Goal: Task Accomplishment & Management: Manage account settings

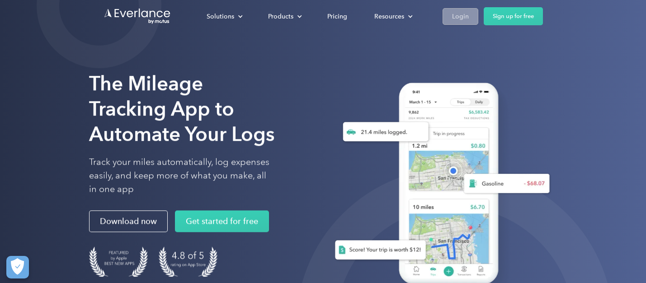
click at [457, 18] on div "Login" at bounding box center [460, 16] width 17 height 11
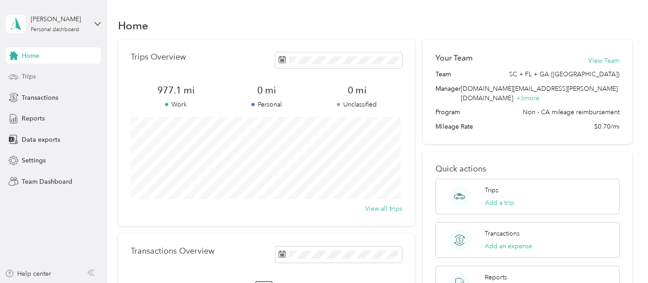
click at [42, 74] on div "Trips" at bounding box center [53, 77] width 95 height 16
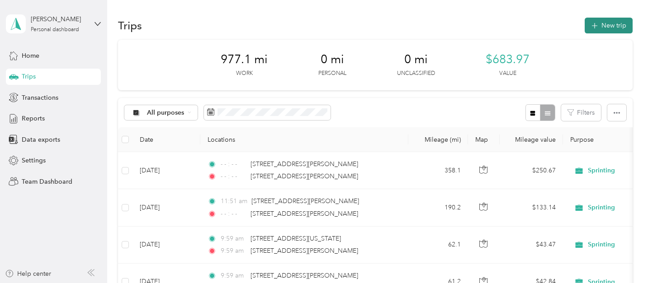
click at [595, 19] on button "New trip" at bounding box center [609, 26] width 48 height 16
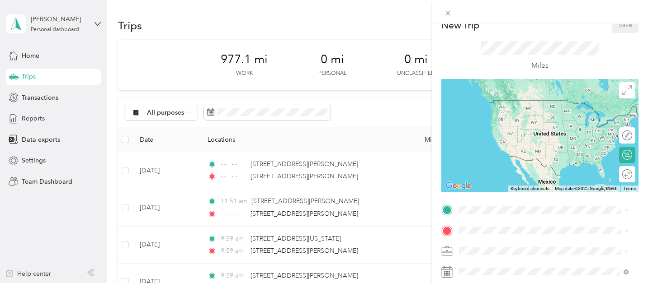
scroll to position [14, 0]
click at [153, 89] on div "New Trip Save This trip cannot be edited because it is either under review, app…" at bounding box center [324, 141] width 648 height 283
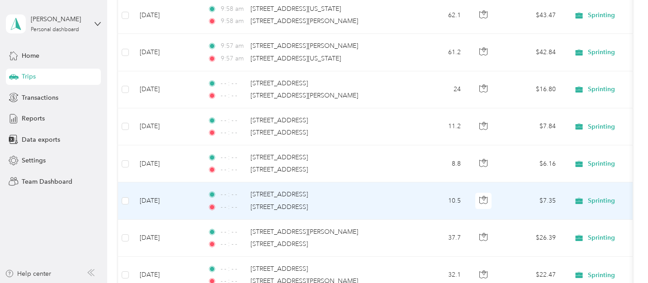
scroll to position [0, 0]
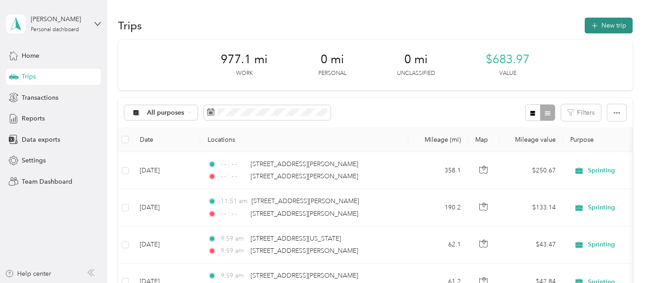
click at [613, 25] on button "New trip" at bounding box center [609, 26] width 48 height 16
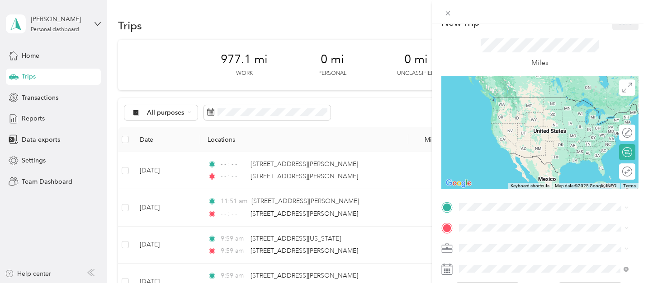
scroll to position [81, 0]
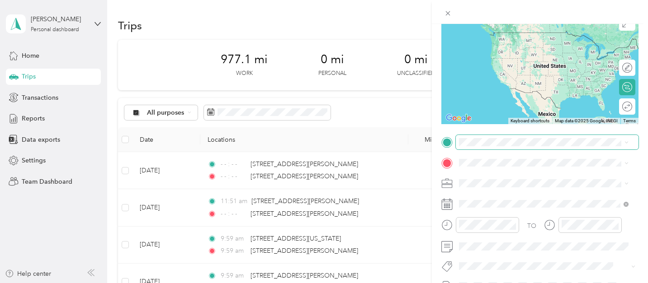
click at [483, 146] on span at bounding box center [547, 142] width 183 height 14
click at [489, 177] on span "2757 Mead Avenue St. Cloud, Florida 34771, United States" at bounding box center [546, 175] width 141 height 8
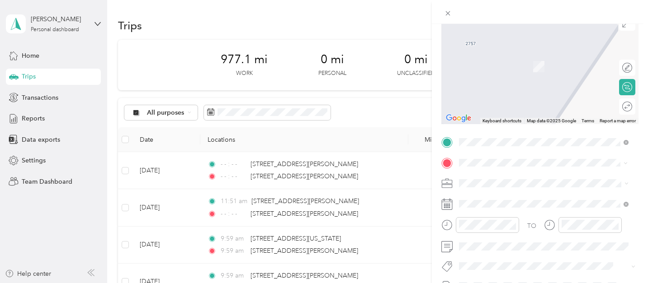
click at [572, 199] on span "5150 Jeffery Avenue West Palm Beach, Florida 33407, United States" at bounding box center [546, 195] width 141 height 8
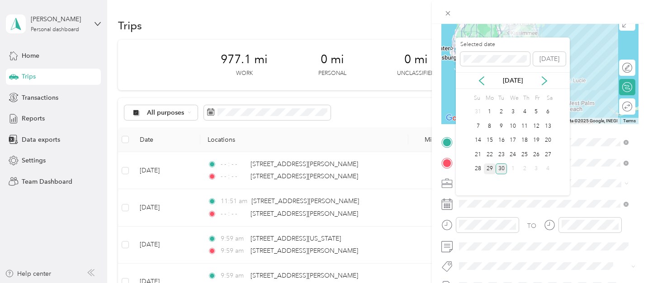
click at [489, 172] on div "29" at bounding box center [490, 169] width 12 height 11
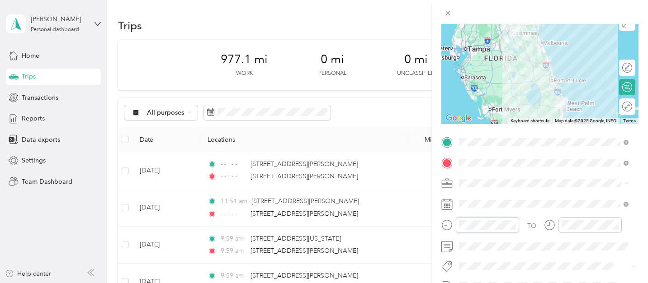
click at [444, 224] on div at bounding box center [480, 225] width 78 height 16
click at [549, 223] on div at bounding box center [583, 225] width 78 height 16
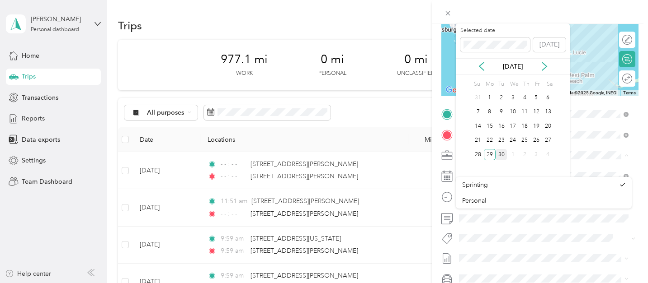
scroll to position [121, 0]
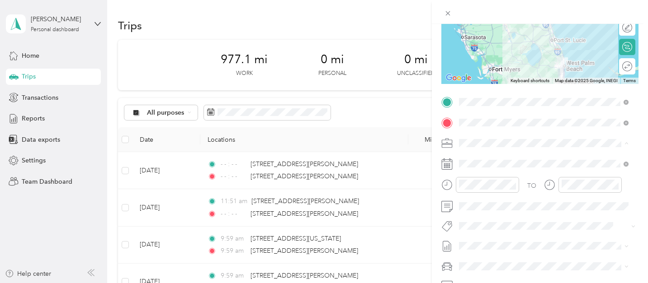
click at [545, 160] on div "Sprinting" at bounding box center [538, 159] width 153 height 9
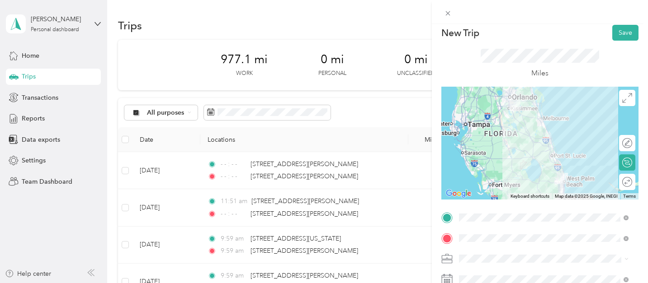
scroll to position [0, 0]
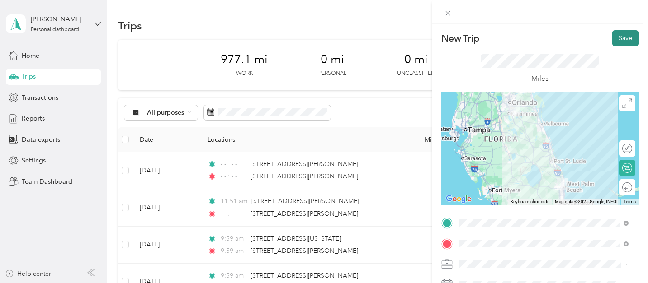
click at [626, 39] on button "Save" at bounding box center [625, 38] width 26 height 16
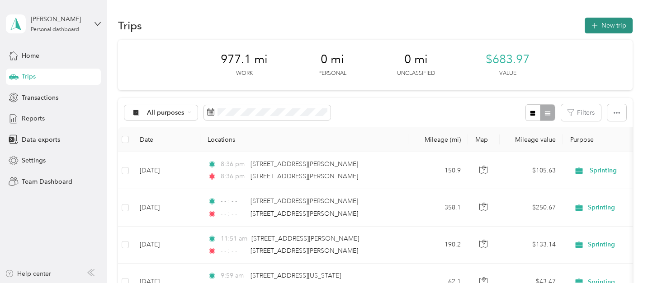
click at [613, 29] on button "New trip" at bounding box center [609, 26] width 48 height 16
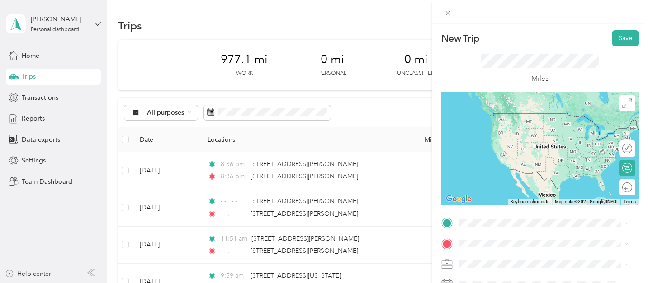
click at [490, 175] on span "5150 Jeffery Avenue West Palm Beach, Florida 33407, United States" at bounding box center [546, 173] width 141 height 8
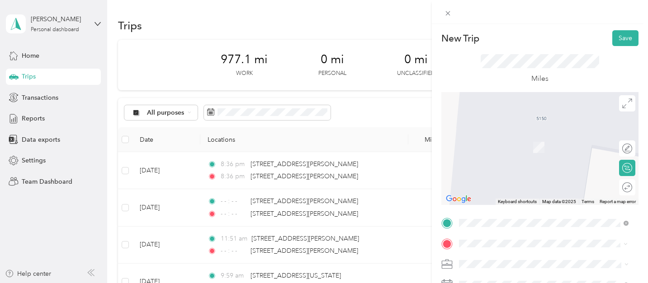
click at [509, 196] on span "4111 Virginia Terrace West Palm Beach, Florida 33405, United States" at bounding box center [537, 194] width 123 height 8
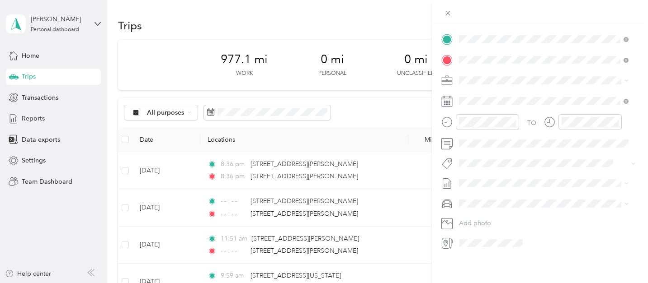
scroll to position [191, 0]
click at [495, 232] on div "29" at bounding box center [490, 233] width 12 height 11
click at [444, 114] on div at bounding box center [480, 122] width 78 height 16
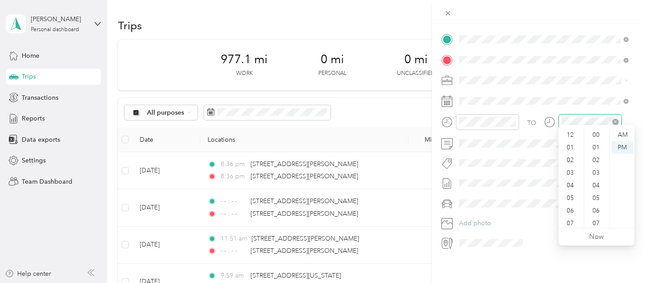
scroll to position [54, 0]
click at [535, 114] on div "TO" at bounding box center [539, 125] width 197 height 22
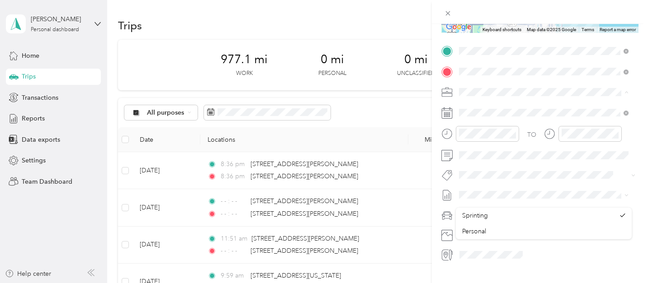
scroll to position [62, 0]
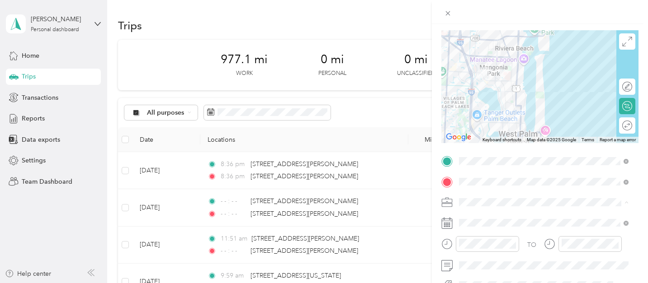
click at [622, 23] on div at bounding box center [540, 12] width 216 height 24
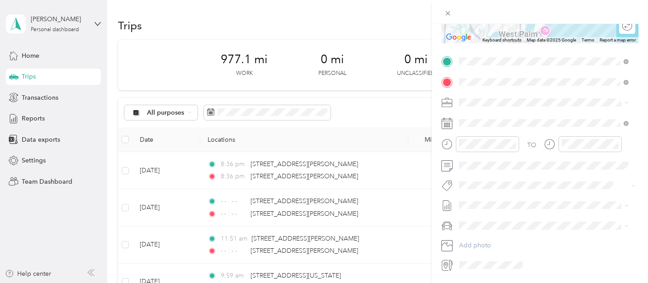
scroll to position [165, 0]
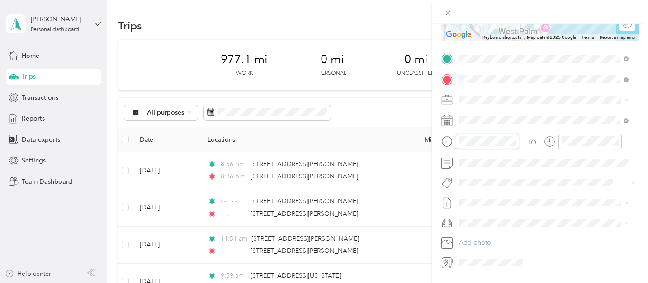
click at [454, 143] on div at bounding box center [480, 142] width 78 height 16
click at [555, 142] on div at bounding box center [583, 142] width 78 height 16
click at [432, 143] on form "New Trip Save This trip cannot be edited because it is either under review, app…" at bounding box center [540, 68] width 216 height 404
click at [513, 143] on icon "close-circle" at bounding box center [513, 141] width 6 height 6
click at [614, 143] on icon "close-circle" at bounding box center [615, 141] width 6 height 6
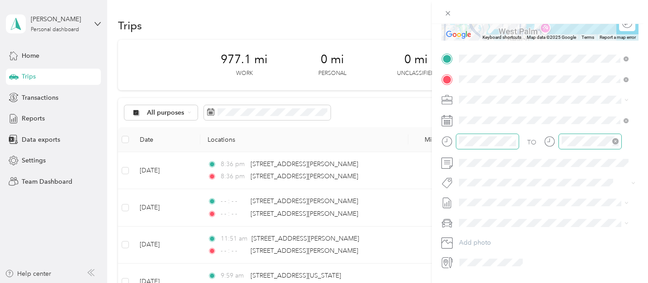
click at [638, 118] on form "New Trip Save This trip cannot be edited because it is either under review, app…" at bounding box center [540, 68] width 216 height 404
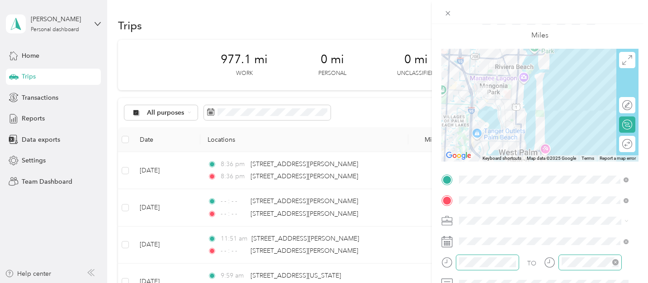
scroll to position [0, 0]
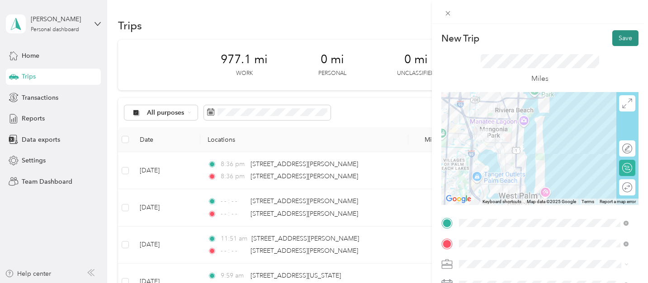
click at [623, 35] on button "Save" at bounding box center [625, 38] width 26 height 16
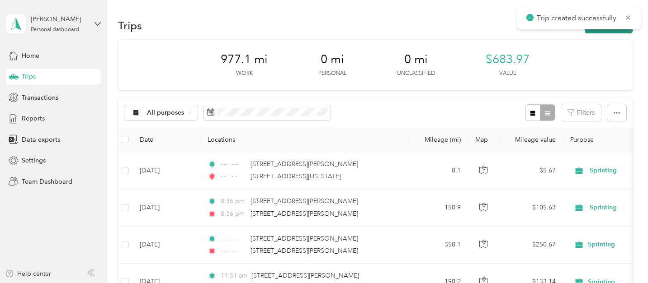
click at [618, 32] on button "New trip" at bounding box center [609, 26] width 48 height 16
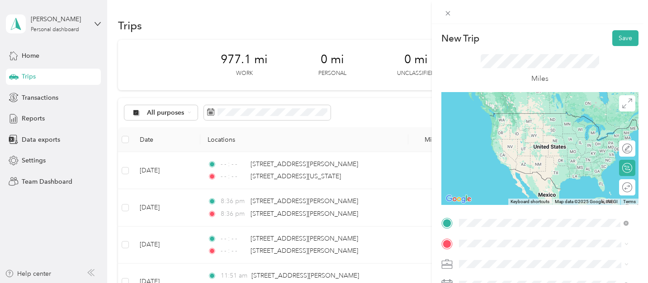
click at [497, 178] on span "4111 Virginia Terrace West Palm Beach, Florida 33405, United States" at bounding box center [537, 174] width 123 height 8
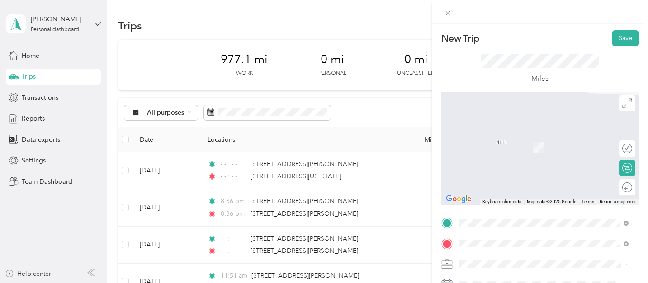
click at [496, 198] on span "1023 11th Street West Palm Beach, Florida 33401, United States" at bounding box center [521, 194] width 90 height 8
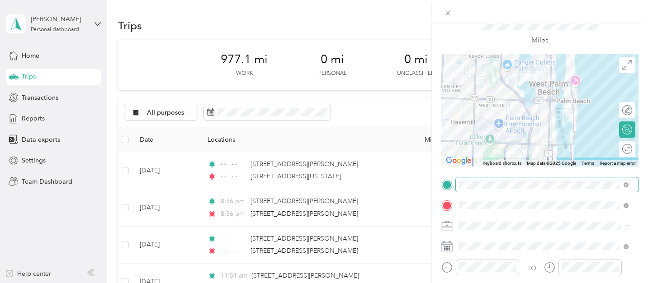
scroll to position [70, 0]
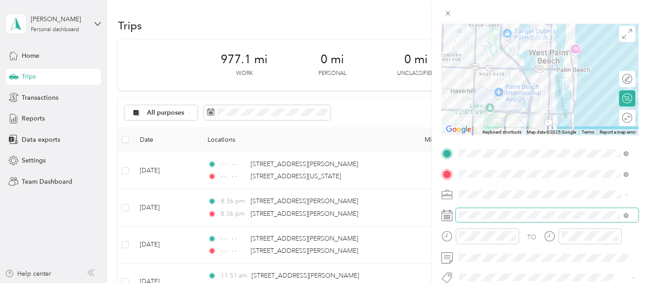
click at [497, 219] on span at bounding box center [547, 215] width 183 height 14
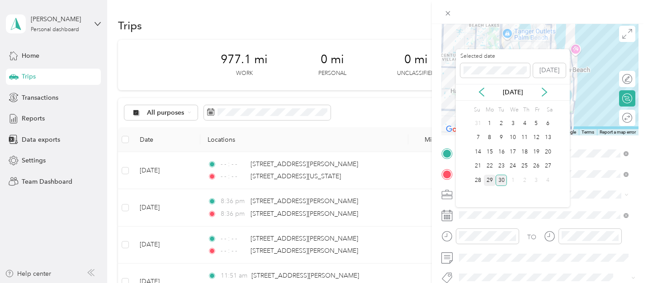
click at [491, 182] on div "29" at bounding box center [490, 180] width 12 height 11
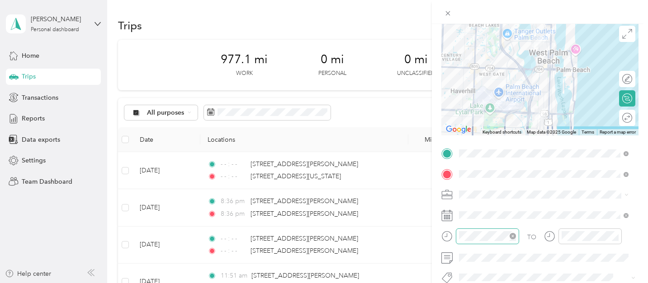
click at [515, 238] on icon "close-circle" at bounding box center [513, 236] width 6 height 6
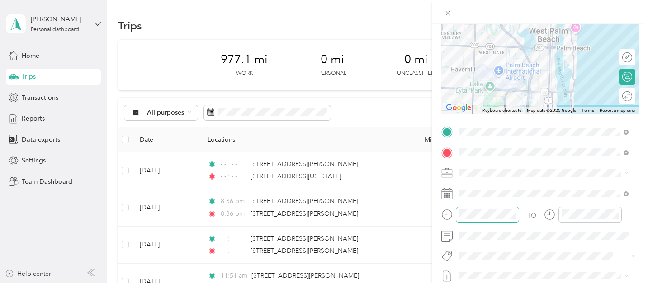
scroll to position [139, 0]
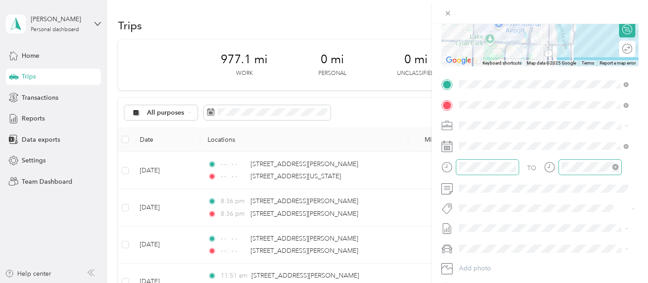
click at [613, 167] on icon "close-circle" at bounding box center [615, 167] width 6 height 6
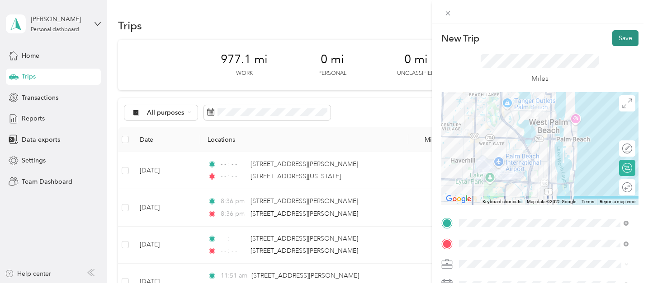
click at [625, 38] on button "Save" at bounding box center [625, 38] width 26 height 16
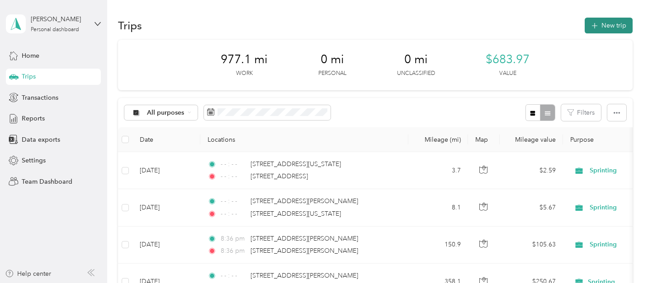
click at [595, 28] on span "button" at bounding box center [594, 26] width 7 height 8
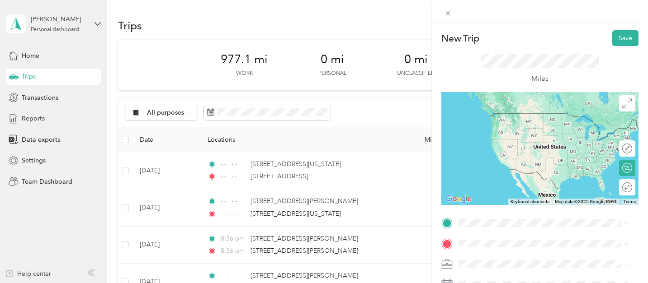
click at [487, 177] on span "1023 11th Street West Palm Beach, Florida 33401, United States" at bounding box center [521, 173] width 90 height 8
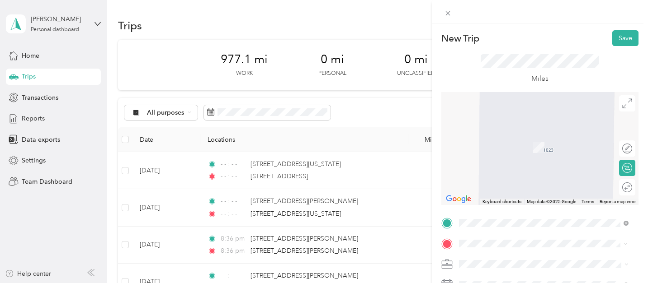
click at [538, 137] on span "1440 Northwest 22nd Street Fort Lauderdale, Florida 33311, United States" at bounding box center [521, 134] width 90 height 8
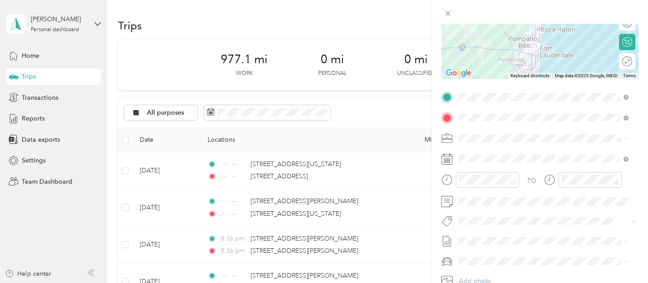
scroll to position [149, 0]
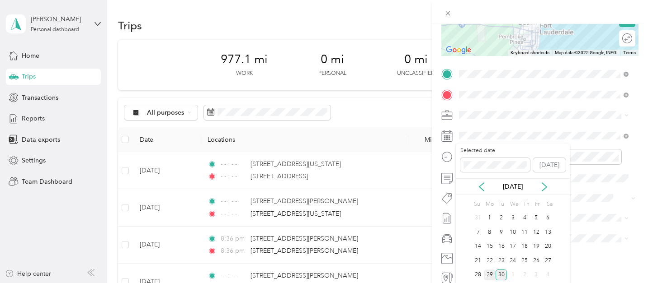
click at [488, 277] on div "29" at bounding box center [490, 275] width 12 height 11
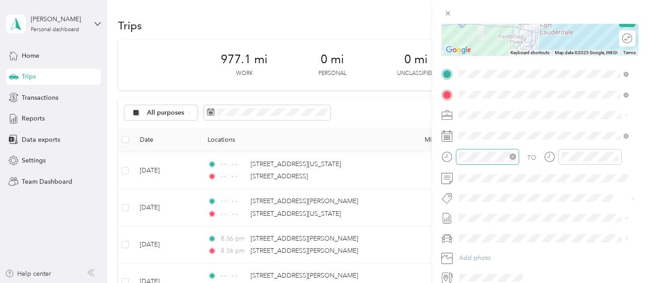
click at [512, 156] on icon "close-circle" at bounding box center [513, 157] width 6 height 6
click at [615, 157] on icon "close-circle" at bounding box center [615, 157] width 6 height 6
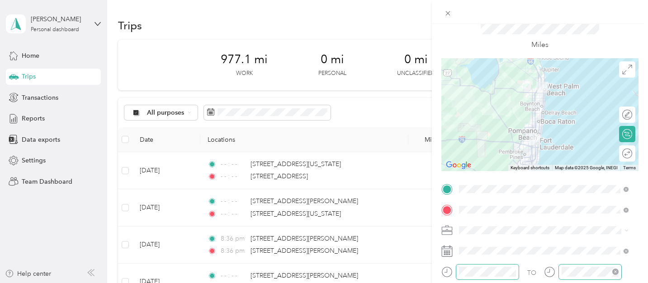
scroll to position [0, 0]
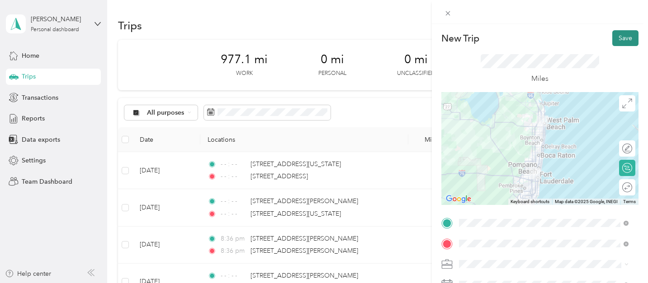
click at [612, 39] on button "Save" at bounding box center [625, 38] width 26 height 16
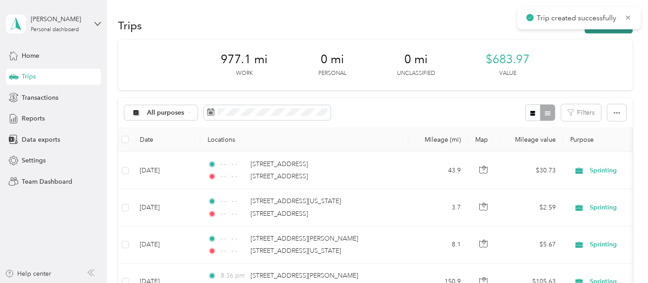
click at [611, 33] on button "New trip" at bounding box center [609, 26] width 48 height 16
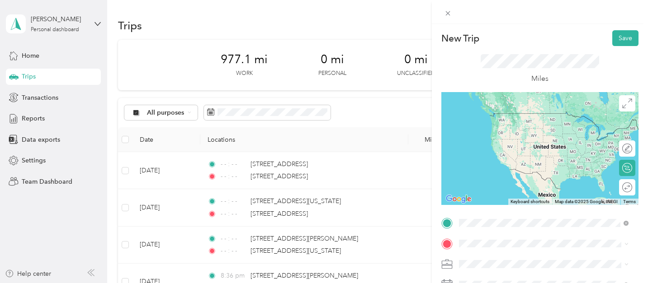
click at [506, 115] on span "1440 Northwest 22nd Street Fort Lauderdale, Florida 33311, United States" at bounding box center [521, 113] width 90 height 8
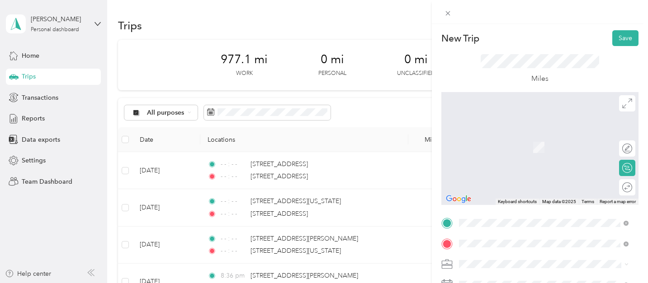
click at [496, 218] on span "1840 Northwest 25th Avenue Fort Lauderdale, Florida 33311, United States" at bounding box center [521, 219] width 90 height 8
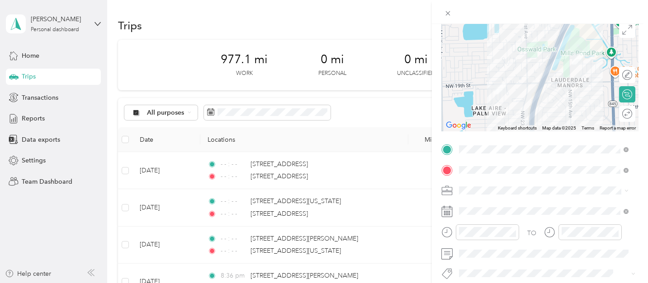
scroll to position [102, 0]
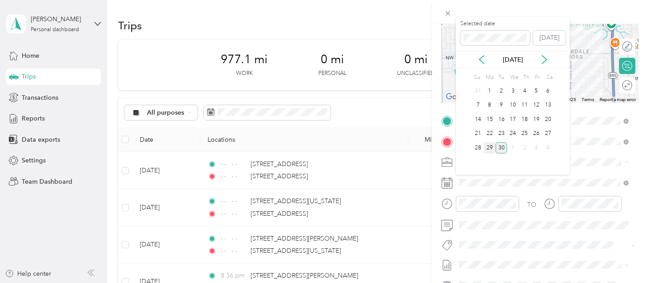
click at [487, 146] on div "29" at bounding box center [490, 147] width 12 height 11
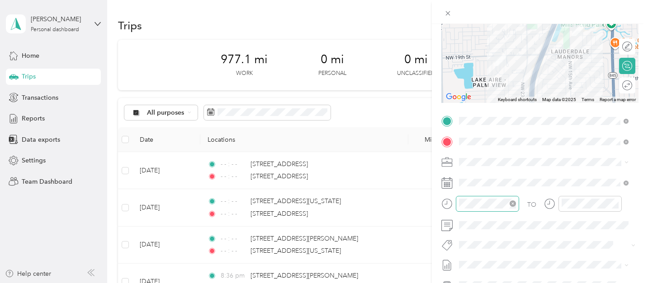
click at [512, 204] on icon "close-circle" at bounding box center [513, 204] width 6 height 6
click at [618, 204] on icon "close-circle" at bounding box center [615, 204] width 6 height 6
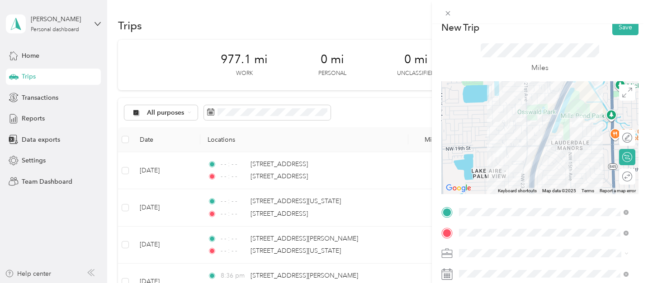
scroll to position [0, 0]
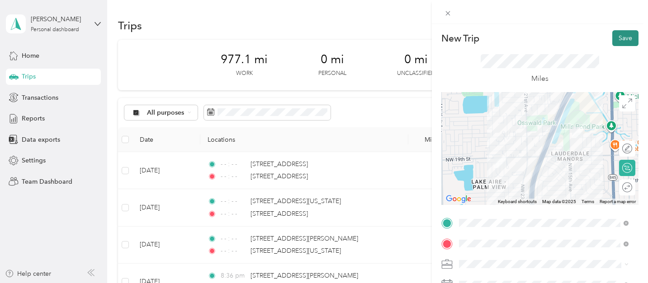
click at [616, 41] on button "Save" at bounding box center [625, 38] width 26 height 16
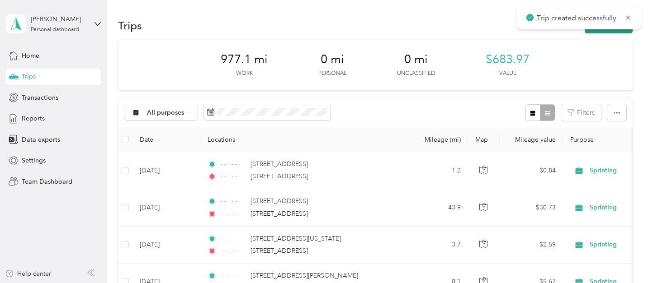
click at [609, 32] on button "New trip" at bounding box center [609, 26] width 48 height 16
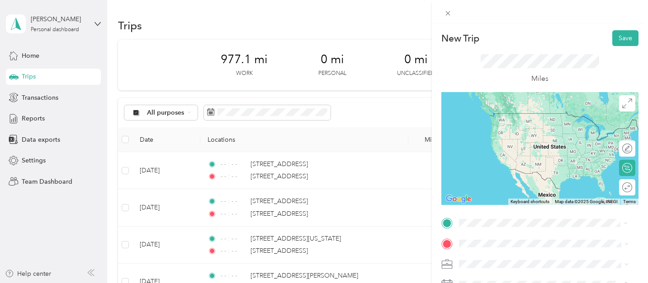
click at [486, 258] on span "1840 Northwest 25th Avenue Fort Lauderdale, Florida 33311, United States" at bounding box center [521, 256] width 90 height 8
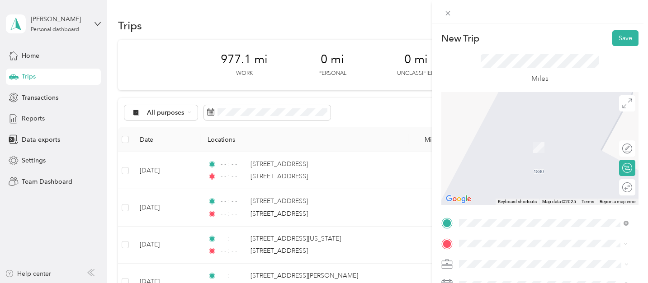
click at [519, 179] on li "2017 Northwest 28th Street Oakland Park, Florida 33311, United States" at bounding box center [544, 169] width 176 height 19
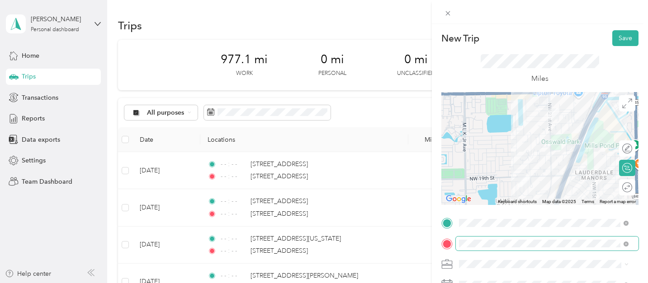
scroll to position [65, 0]
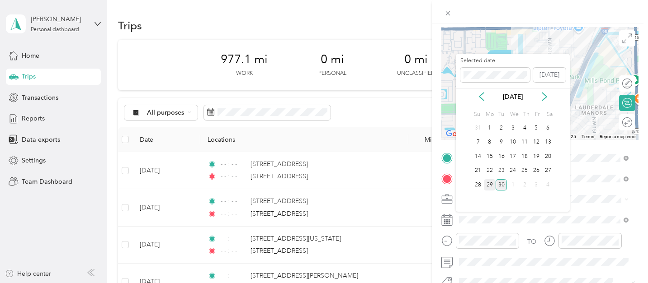
click at [491, 186] on div "29" at bounding box center [490, 185] width 12 height 11
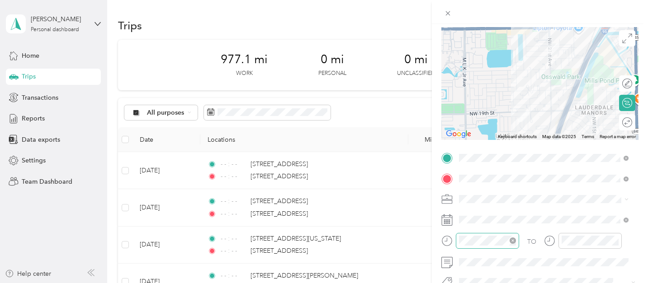
click at [514, 240] on icon "close-circle" at bounding box center [513, 241] width 6 height 6
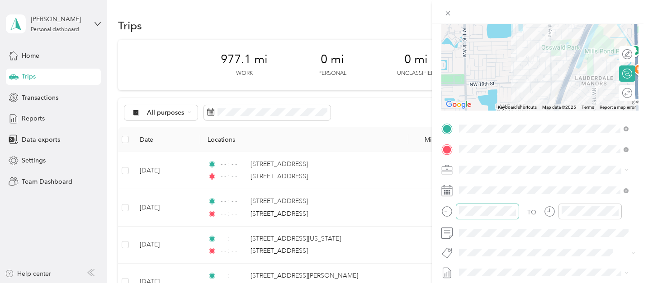
scroll to position [147, 0]
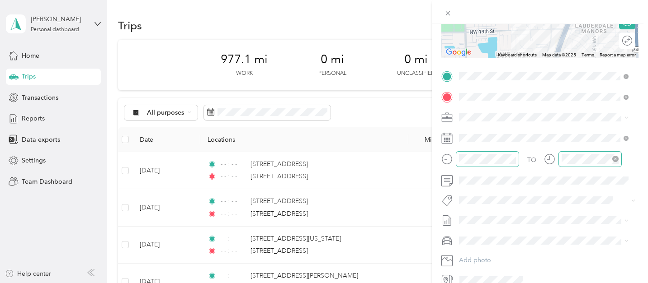
click at [615, 160] on icon "close-circle" at bounding box center [615, 159] width 6 height 6
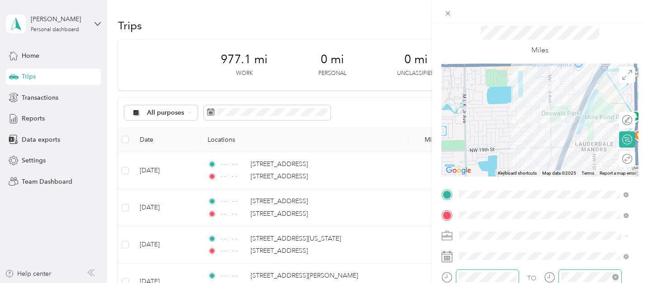
scroll to position [0, 0]
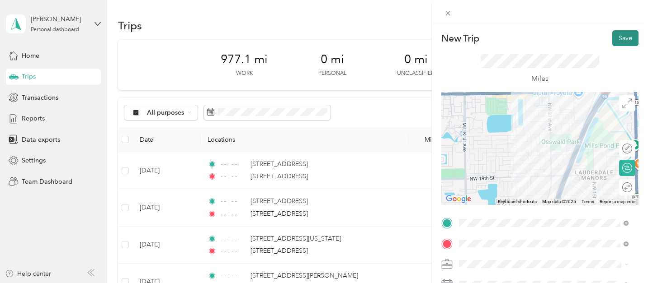
click at [614, 36] on button "Save" at bounding box center [625, 38] width 26 height 16
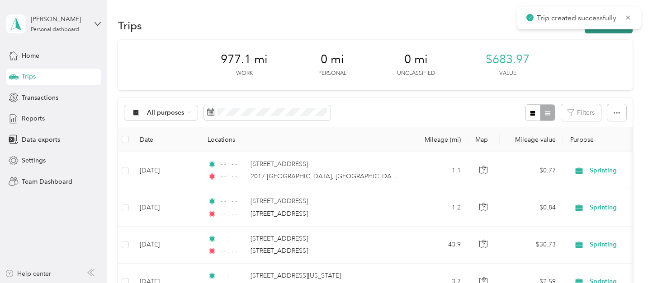
click at [594, 32] on button "New trip" at bounding box center [609, 26] width 48 height 16
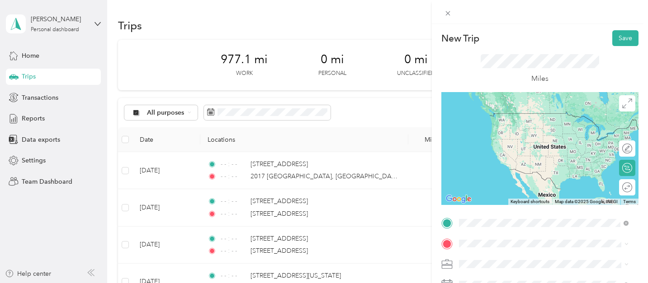
click at [502, 152] on span "2017 Northwest 28th Street Oakland Park, Florida 33311, United States" at bounding box center [529, 148] width 107 height 8
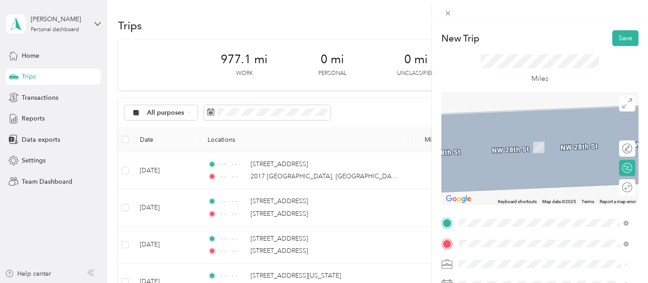
click at [529, 141] on div "1920 Northeast 51st Court Fort Lauderdale, Florida 33308, United States" at bounding box center [543, 134] width 163 height 12
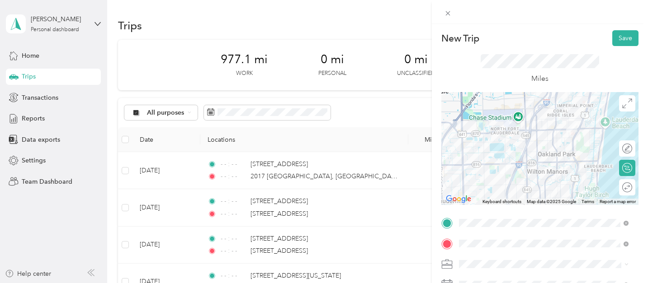
scroll to position [178, 0]
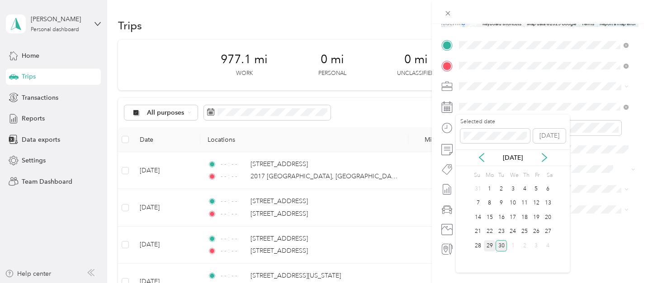
click at [491, 244] on div "29" at bounding box center [490, 246] width 12 height 11
click at [511, 128] on icon "close-circle" at bounding box center [513, 128] width 6 height 6
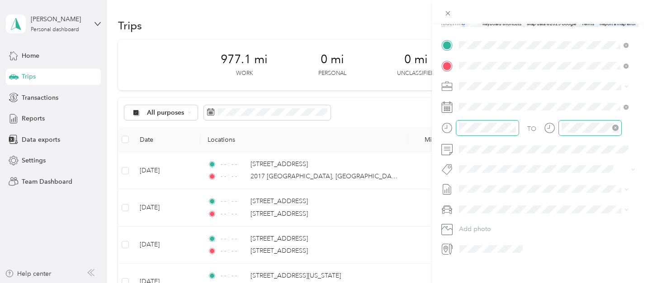
click at [613, 127] on icon "close-circle" at bounding box center [615, 128] width 6 height 6
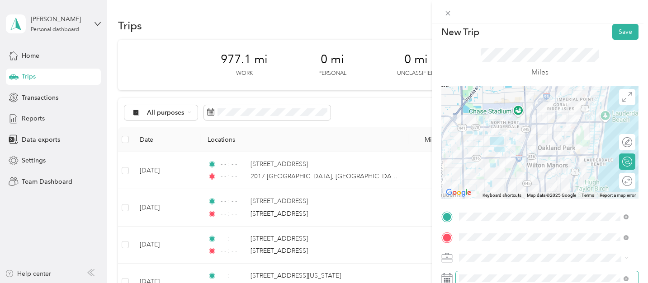
scroll to position [0, 0]
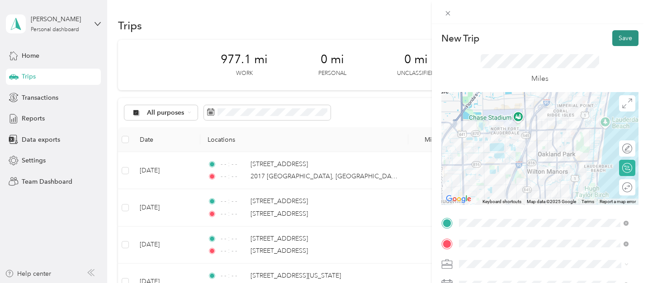
click at [617, 38] on button "Save" at bounding box center [625, 38] width 26 height 16
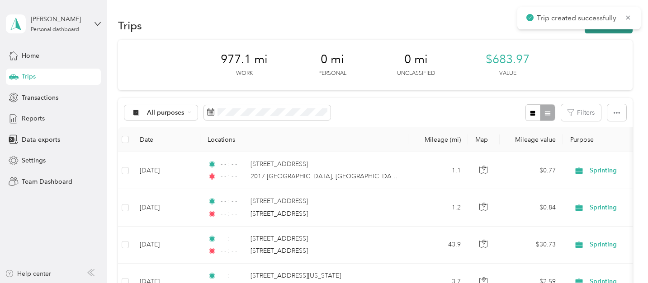
click at [614, 33] on button "New trip" at bounding box center [609, 26] width 48 height 16
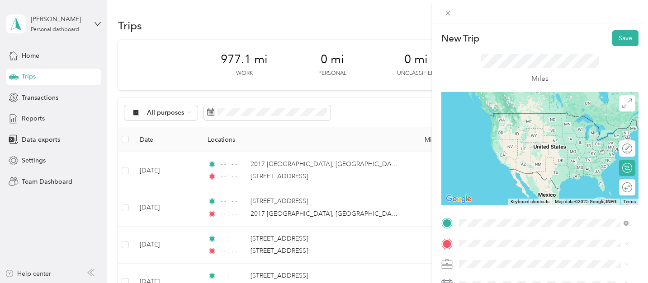
click at [522, 118] on span "1920 Northeast 51st Court Fort Lauderdale, Florida 33308, United States" at bounding box center [521, 113] width 90 height 8
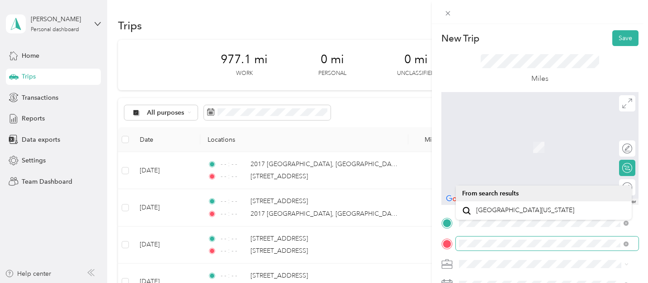
scroll to position [59, 0]
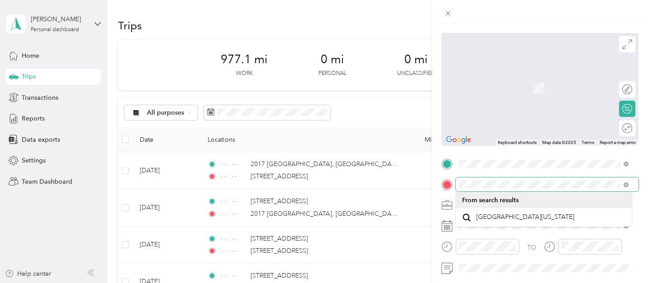
click at [439, 183] on form "New Trip Save This trip cannot be edited because it is either under review, app…" at bounding box center [540, 173] width 216 height 404
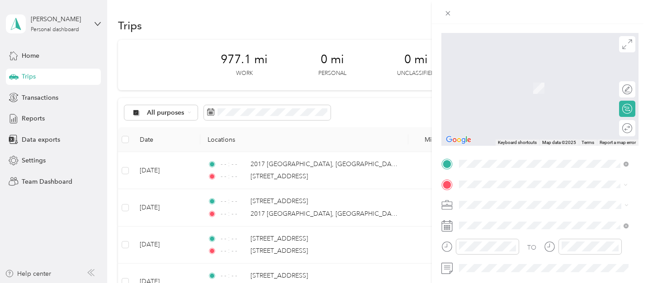
click at [514, 144] on span "North 207th Street Aventura, Florida 33180, United States" at bounding box center [525, 140] width 98 height 8
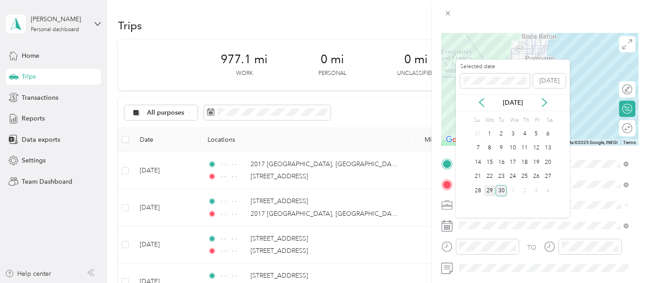
click at [493, 190] on div "29" at bounding box center [490, 190] width 12 height 11
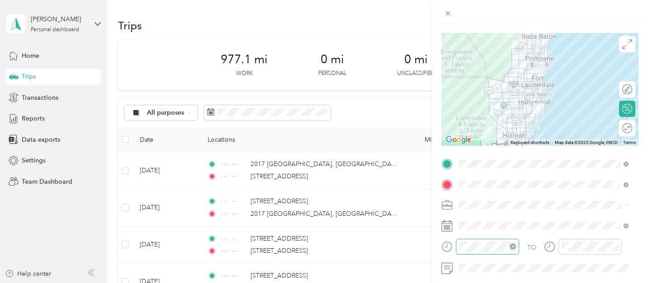
click at [514, 247] on icon "close-circle" at bounding box center [513, 247] width 6 height 6
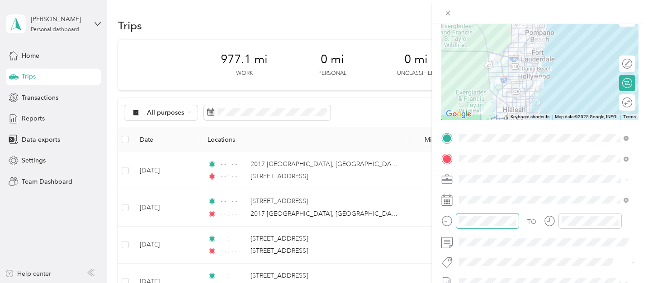
scroll to position [134, 0]
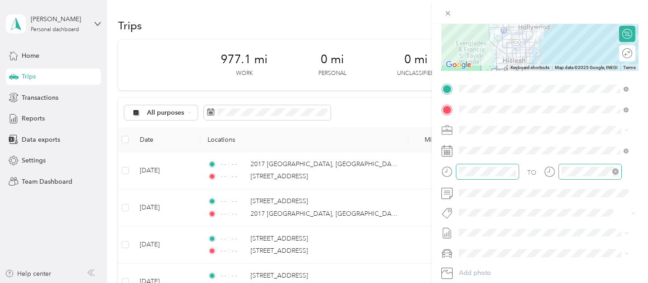
click at [614, 172] on icon "close-circle" at bounding box center [615, 172] width 6 height 6
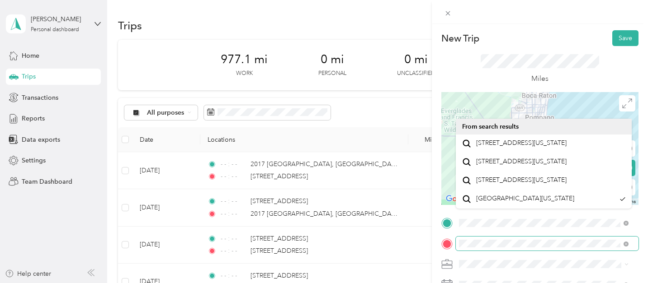
scroll to position [0, 4]
click at [3, 13] on div "New Trip Save This trip cannot be edited because it is either under review, app…" at bounding box center [324, 141] width 648 height 283
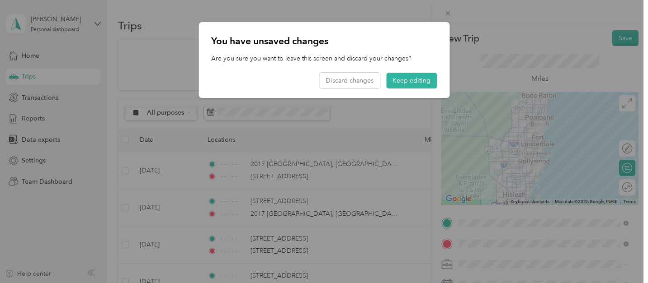
click at [435, 35] on p "You have unsaved changes" at bounding box center [324, 41] width 226 height 13
click at [421, 85] on button "Keep editing" at bounding box center [411, 81] width 51 height 16
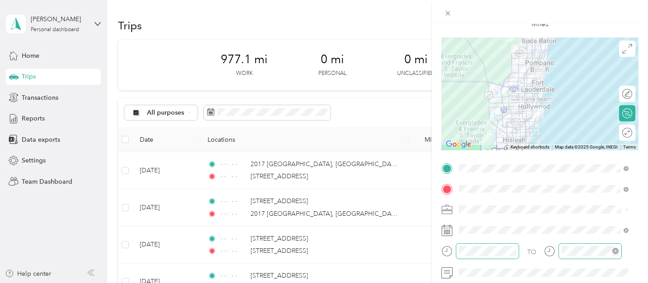
scroll to position [59, 0]
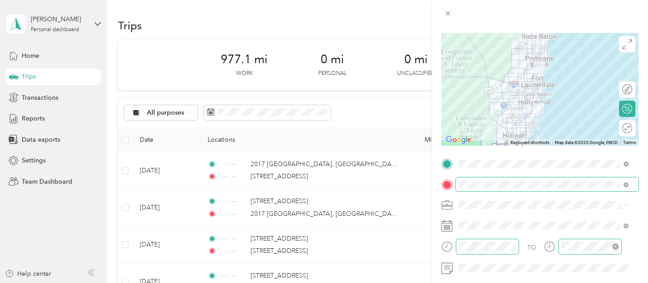
click at [485, 188] on span at bounding box center [547, 185] width 183 height 14
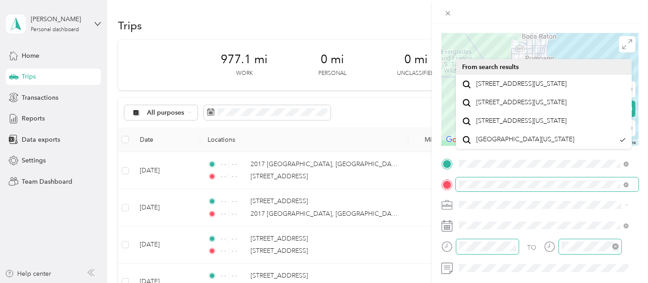
scroll to position [0, 4]
click at [643, 185] on html "Chelsea Ott Personal dashboard Home Trips Transactions Reports Data exports Set…" at bounding box center [321, 141] width 643 height 283
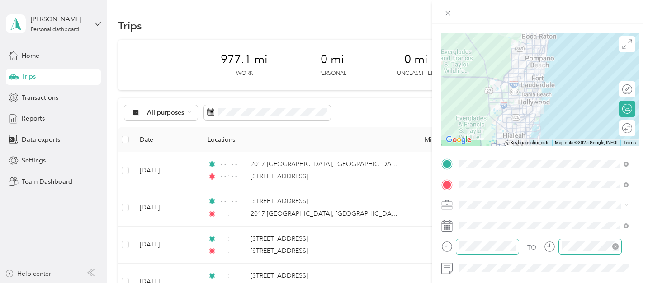
click at [641, 66] on form "New Trip Save This trip cannot be edited because it is either under review, app…" at bounding box center [540, 173] width 216 height 404
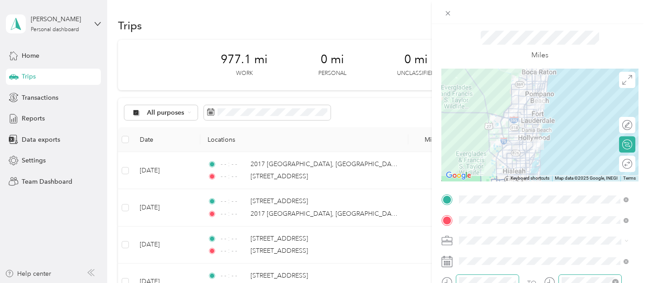
scroll to position [0, 0]
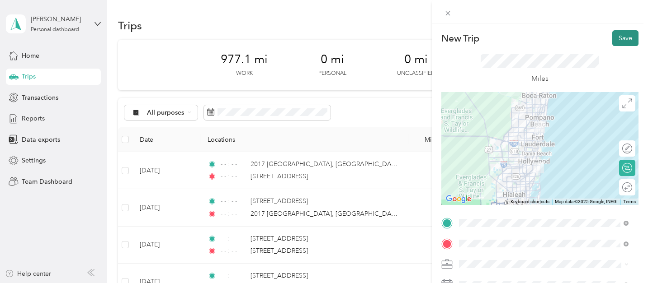
click at [615, 41] on button "Save" at bounding box center [625, 38] width 26 height 16
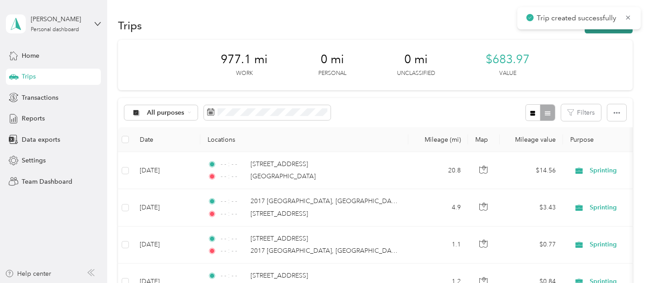
click at [608, 29] on button "New trip" at bounding box center [609, 26] width 48 height 16
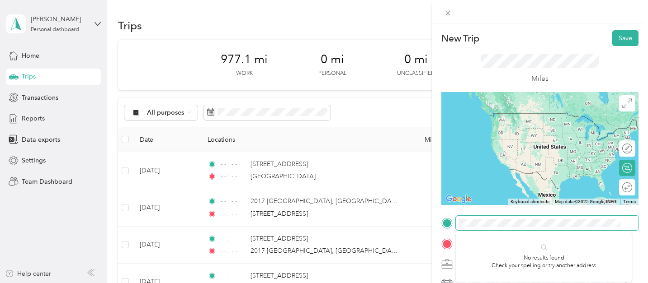
scroll to position [0, 3]
click at [500, 127] on span "North 207th Street Aventura, Florida 33180, United States" at bounding box center [525, 123] width 98 height 8
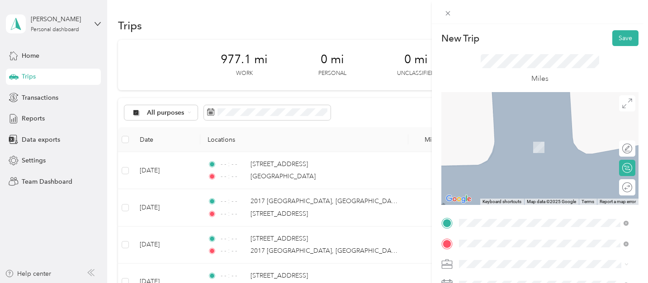
click at [528, 138] on span "13907 Northeast 3rd Court Miami, Florida 33161, United States" at bounding box center [521, 134] width 90 height 8
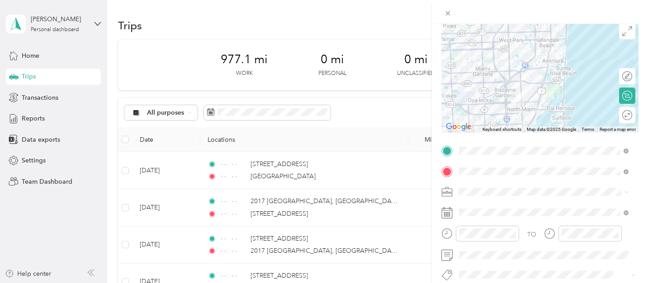
scroll to position [156, 0]
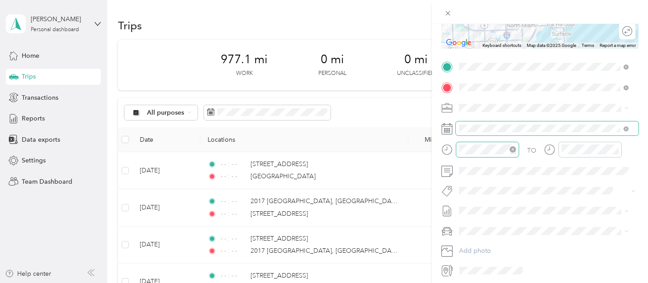
click at [514, 149] on icon "close-circle" at bounding box center [513, 149] width 6 height 6
click at [614, 150] on icon "close-circle" at bounding box center [615, 149] width 6 height 6
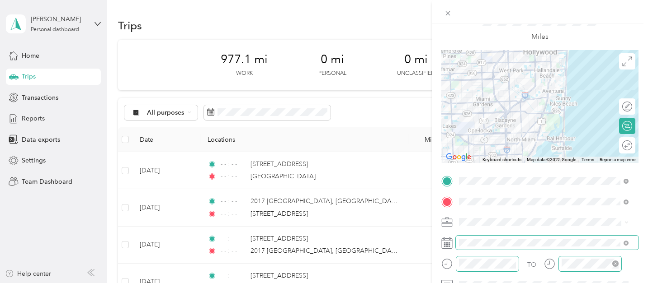
scroll to position [0, 0]
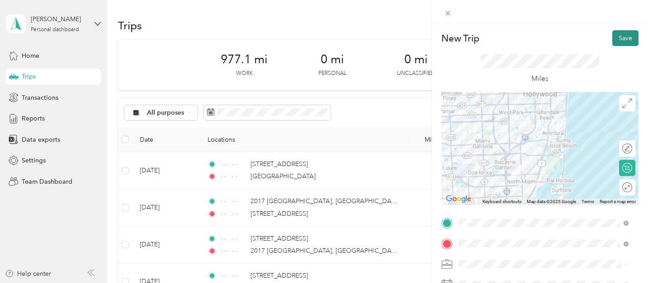
click at [624, 33] on button "Save" at bounding box center [625, 38] width 26 height 16
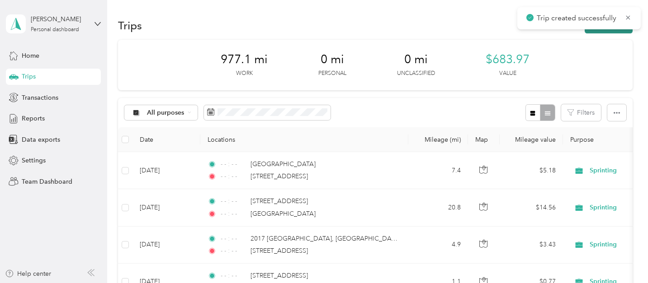
click at [592, 31] on button "New trip" at bounding box center [609, 26] width 48 height 16
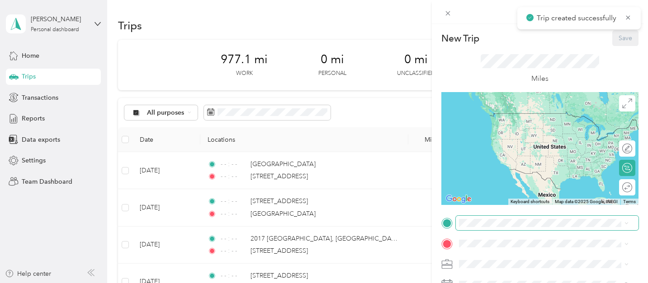
click at [484, 229] on span at bounding box center [547, 223] width 183 height 14
click at [499, 112] on span "13907 Northeast 3rd Court Miami, Florida 33161, United States" at bounding box center [521, 113] width 90 height 8
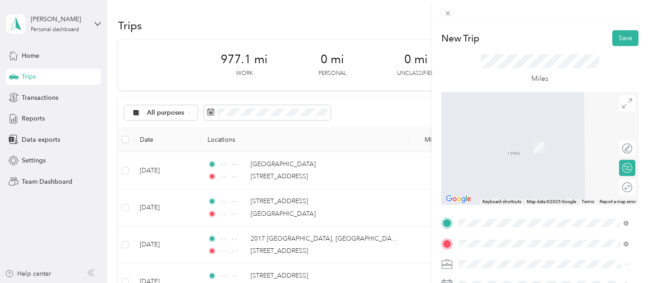
click at [524, 138] on span "6820 Northwest 2nd Avenue Miami, Florida 33169, United States" at bounding box center [521, 134] width 90 height 8
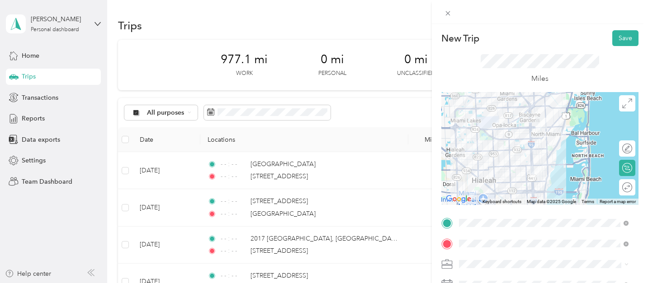
click at [635, 145] on form "New Trip Save This trip cannot be edited because it is either under review, app…" at bounding box center [540, 232] width 216 height 404
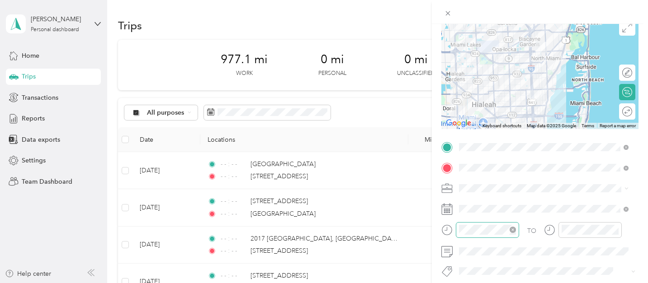
click at [514, 231] on icon "close-circle" at bounding box center [513, 230] width 6 height 6
click at [616, 231] on icon "close-circle" at bounding box center [615, 230] width 6 height 6
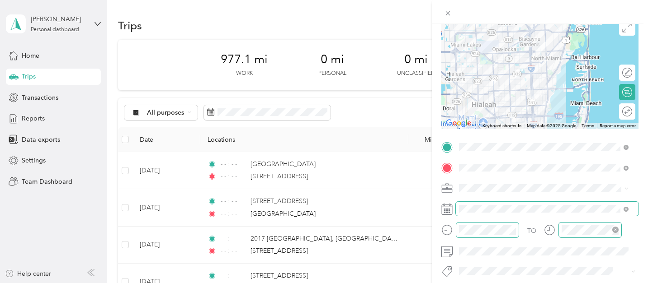
scroll to position [0, 0]
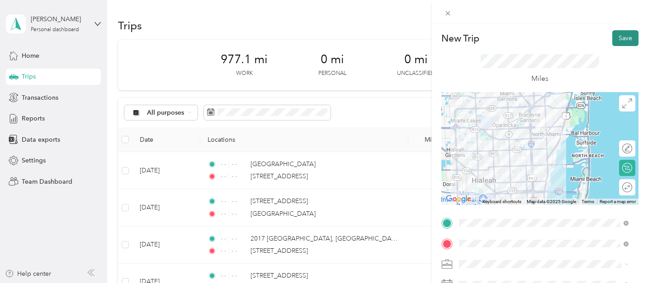
click at [614, 43] on button "Save" at bounding box center [625, 38] width 26 height 16
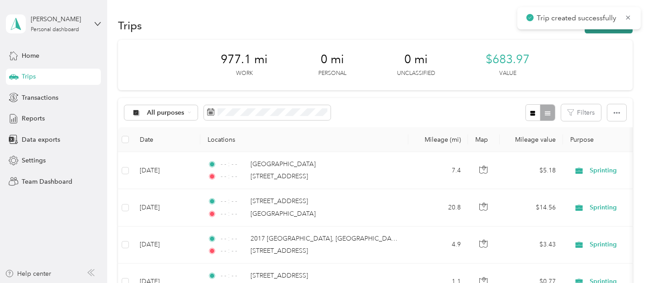
click at [604, 31] on button "New trip" at bounding box center [609, 26] width 48 height 16
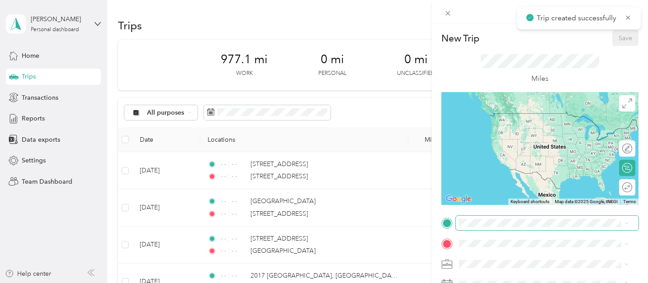
click at [490, 227] on span at bounding box center [547, 223] width 183 height 14
click at [492, 116] on span "6820 Northwest 2nd Avenue Miami, Florida 33169, United States" at bounding box center [521, 113] width 90 height 8
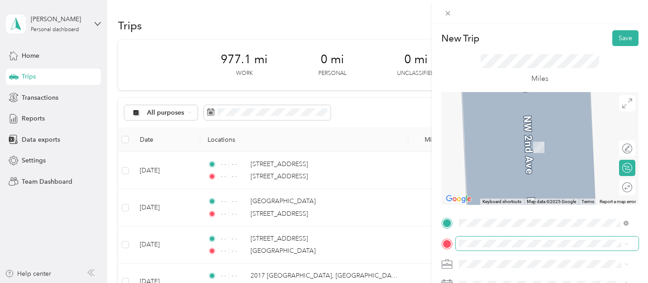
click at [488, 239] on span at bounding box center [547, 244] width 183 height 14
click at [512, 137] on span "2757 Mead Avenue St. Cloud, Florida 34771, United States" at bounding box center [546, 133] width 141 height 8
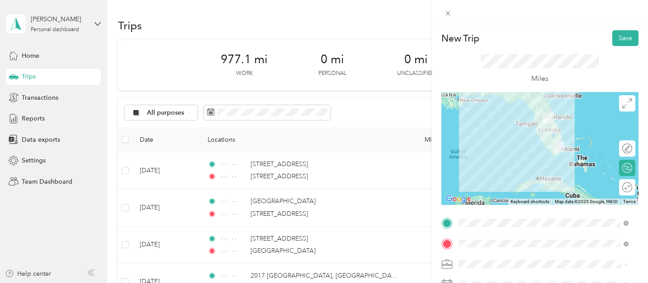
scroll to position [78, 0]
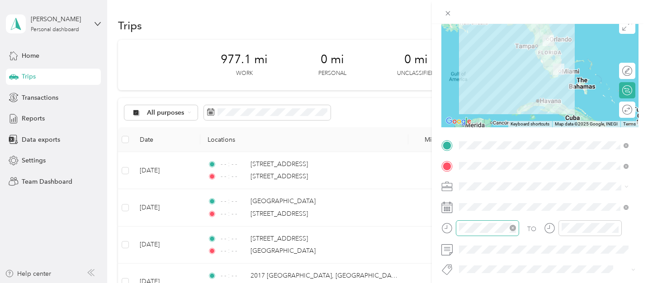
click at [513, 227] on icon "close-circle" at bounding box center [513, 228] width 6 height 6
click at [618, 229] on icon "close-circle" at bounding box center [615, 228] width 6 height 6
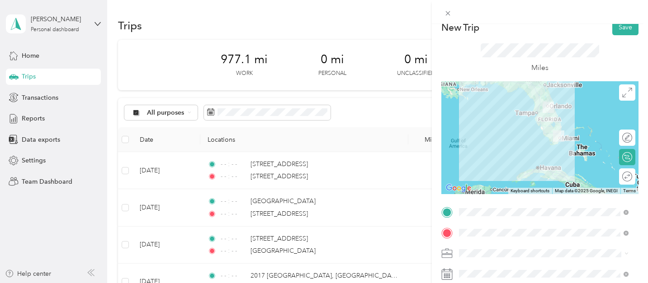
scroll to position [0, 0]
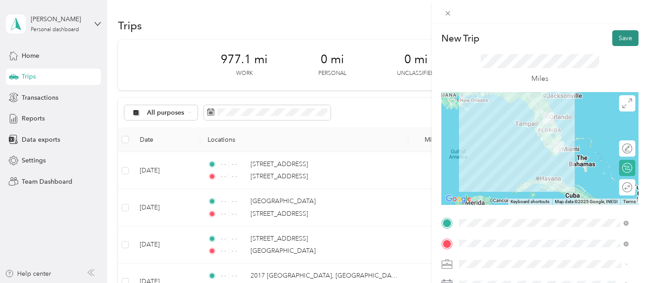
click at [619, 37] on button "Save" at bounding box center [625, 38] width 26 height 16
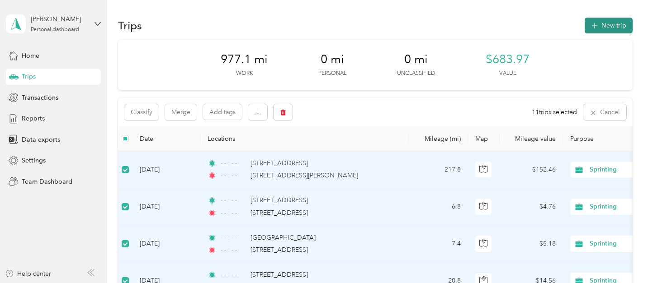
click at [603, 21] on button "New trip" at bounding box center [609, 26] width 48 height 16
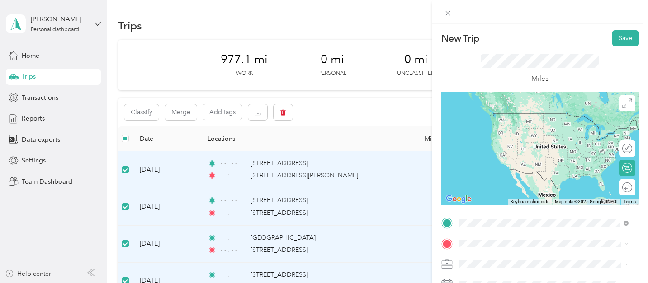
click at [513, 127] on span "2757 Mead Avenue St. Cloud, Florida 34771, United States" at bounding box center [546, 123] width 141 height 8
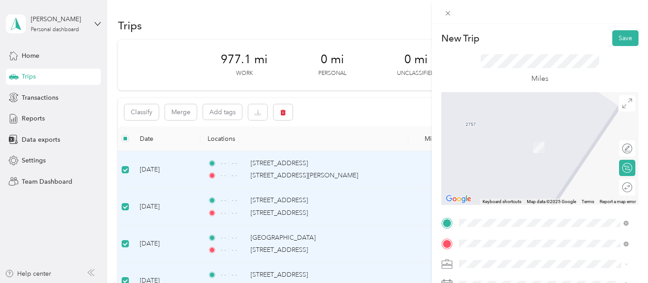
click at [526, 221] on span "8190 Laura Lane Davenport, Florida 33896, United States" at bounding box center [550, 223] width 149 height 16
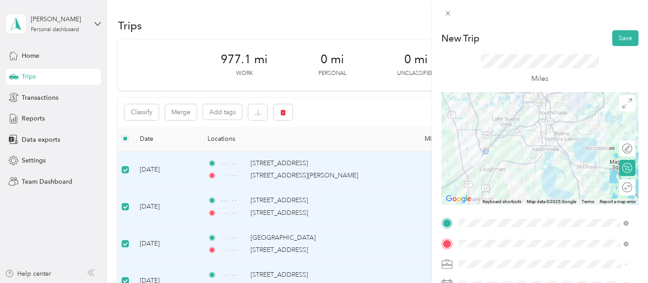
click at [638, 204] on form "New Trip Save This trip cannot be edited because it is either under review, app…" at bounding box center [540, 232] width 216 height 404
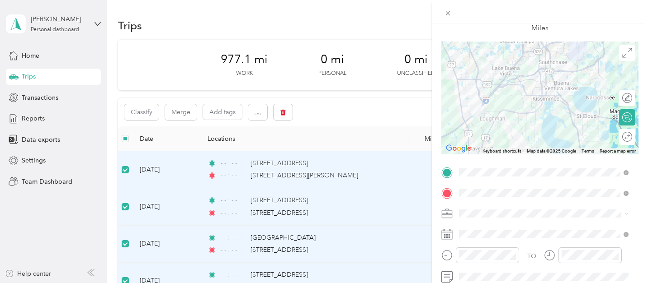
scroll to position [102, 0]
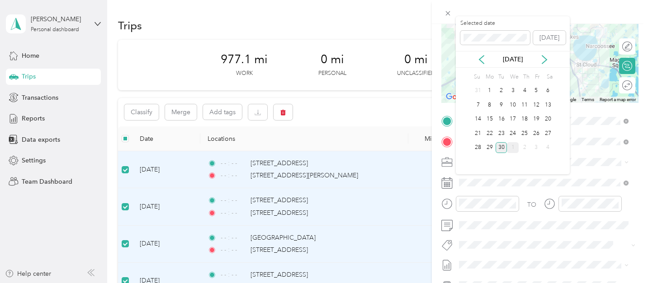
click at [514, 150] on div "1" at bounding box center [513, 147] width 12 height 11
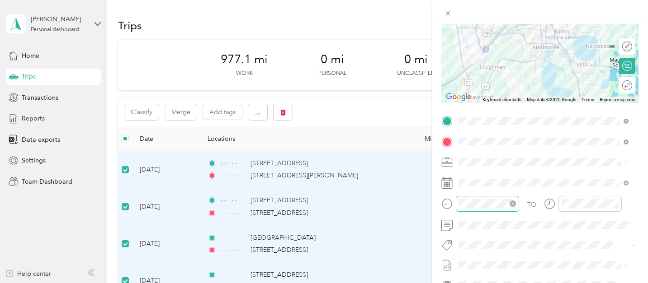
click at [515, 203] on icon "close-circle" at bounding box center [513, 204] width 6 height 6
click at [615, 205] on icon "close-circle" at bounding box center [615, 204] width 6 height 6
click at [468, 166] on span at bounding box center [547, 162] width 183 height 14
click at [640, 175] on form "New Trip Save This trip cannot be edited because it is either under review, app…" at bounding box center [540, 130] width 216 height 404
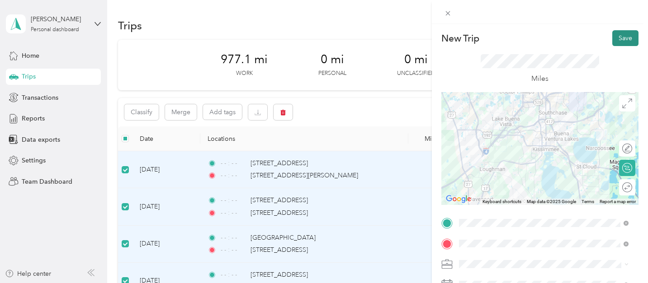
click at [622, 42] on button "Save" at bounding box center [625, 38] width 26 height 16
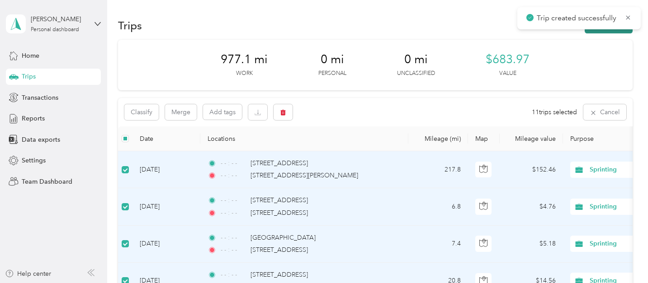
click at [621, 32] on button "New trip" at bounding box center [609, 26] width 48 height 16
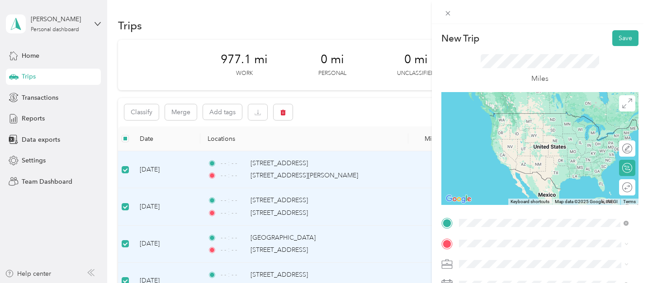
click at [510, 263] on span "8190 Laura Lane Davenport, Florida 33896, United States" at bounding box center [550, 260] width 149 height 16
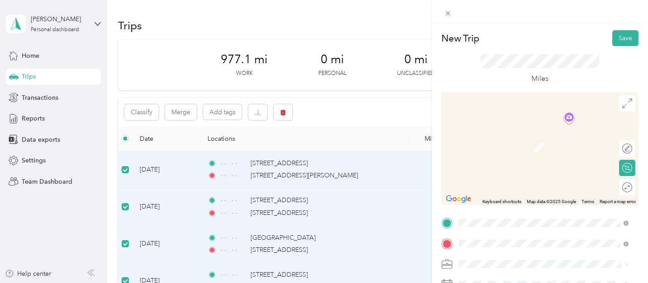
click at [505, 147] on span "2757 Mead Avenue St. Cloud, Florida 34771, United States" at bounding box center [546, 143] width 141 height 8
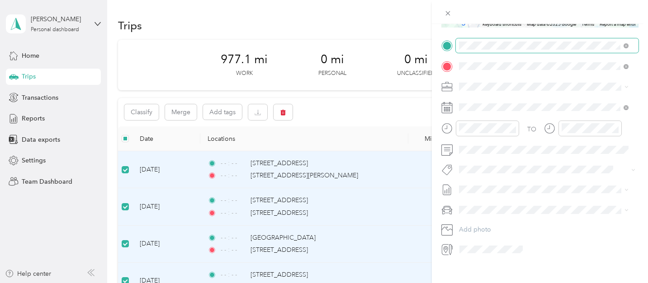
scroll to position [191, 0]
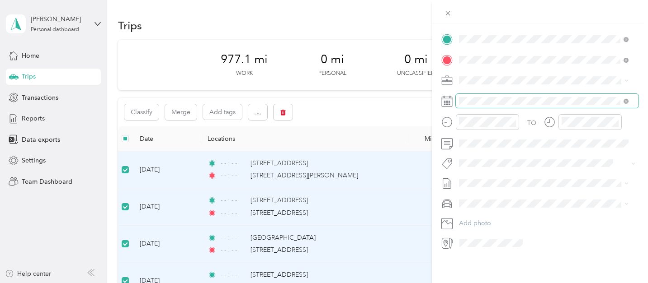
click at [491, 98] on span at bounding box center [547, 101] width 183 height 14
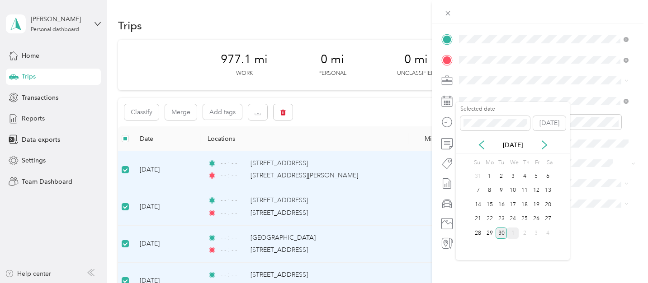
click at [513, 234] on div "1" at bounding box center [513, 233] width 12 height 11
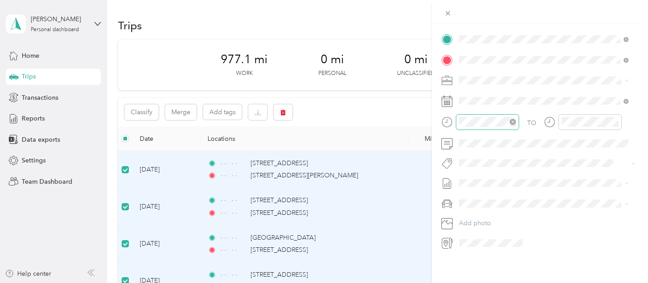
click at [513, 119] on icon "close-circle" at bounding box center [513, 122] width 6 height 6
click at [616, 119] on icon "close-circle" at bounding box center [615, 122] width 6 height 6
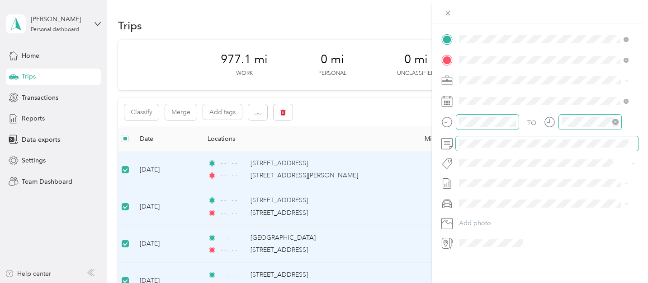
click at [508, 141] on span at bounding box center [547, 144] width 183 height 14
click at [637, 90] on form "New Trip Save This trip cannot be edited because it is either under review, app…" at bounding box center [540, 48] width 216 height 404
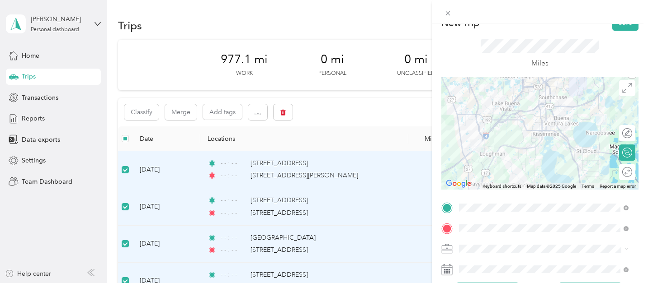
scroll to position [0, 0]
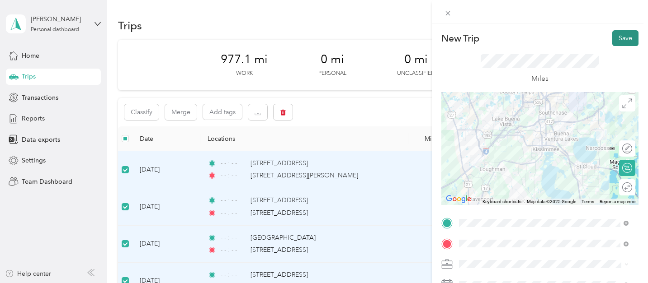
click at [624, 37] on button "Save" at bounding box center [625, 38] width 26 height 16
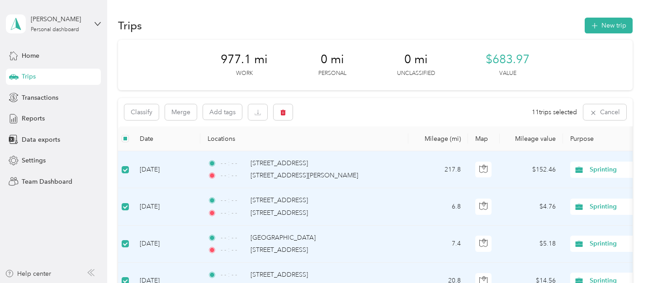
click at [354, 99] on div "Classify Merge Add tags 11 trips selected Cancel" at bounding box center [375, 112] width 514 height 28
click at [346, 136] on th "Locations" at bounding box center [304, 139] width 208 height 25
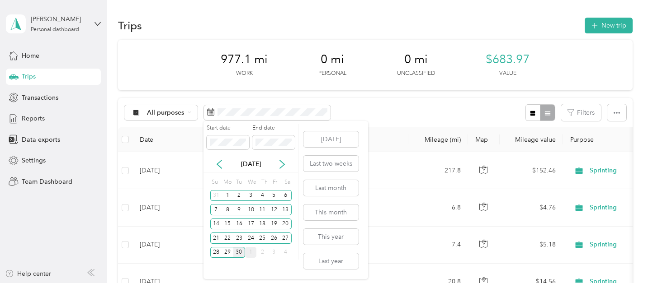
click at [252, 256] on div "1" at bounding box center [251, 252] width 12 height 11
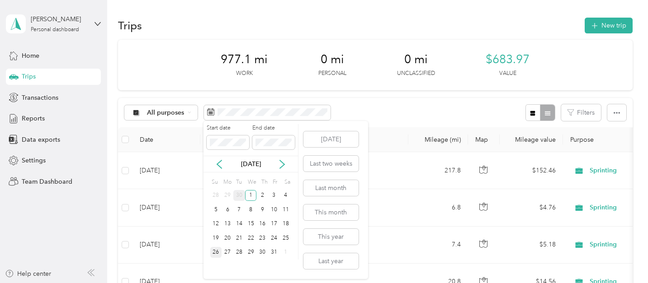
click at [219, 255] on div "26" at bounding box center [216, 252] width 12 height 11
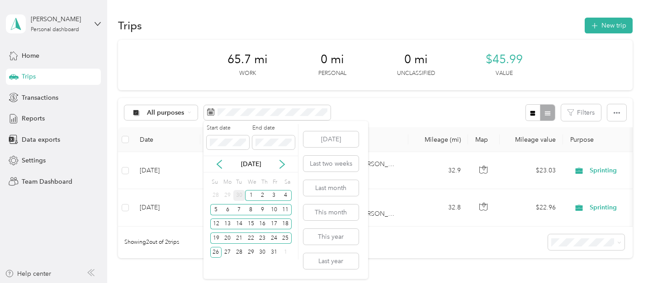
click at [221, 170] on div "Oct 2025" at bounding box center [250, 164] width 94 height 17
click at [224, 166] on div "Oct 2025" at bounding box center [250, 164] width 94 height 9
click at [217, 165] on icon at bounding box center [219, 165] width 5 height 8
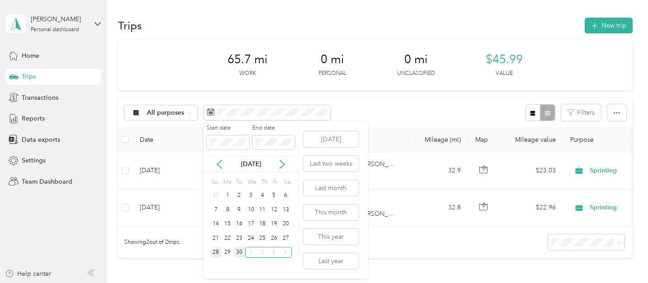
click at [216, 255] on div "28" at bounding box center [216, 252] width 12 height 11
click at [282, 162] on icon at bounding box center [282, 165] width 5 height 8
click at [286, 197] on div "4" at bounding box center [286, 195] width 12 height 11
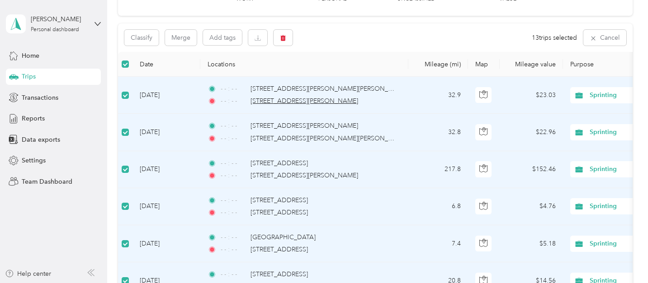
scroll to position [41, 0]
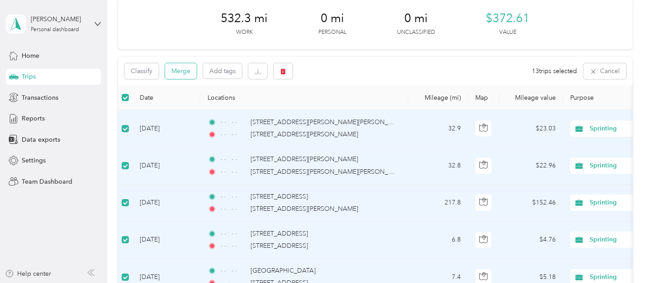
click at [179, 72] on button "Merge" at bounding box center [181, 71] width 32 height 16
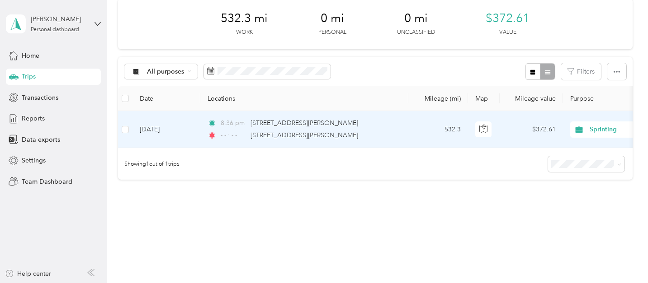
click at [130, 129] on td at bounding box center [125, 129] width 14 height 37
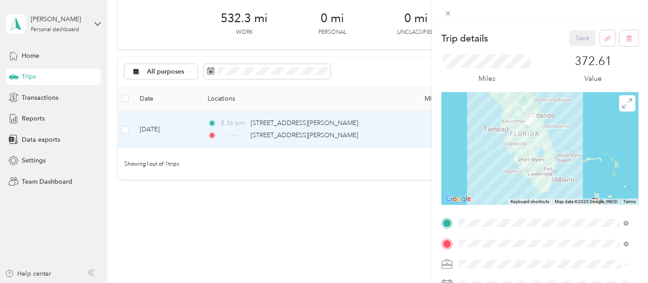
click at [127, 130] on div "Trip details Save This trip cannot be edited because it is either under review,…" at bounding box center [324, 141] width 648 height 283
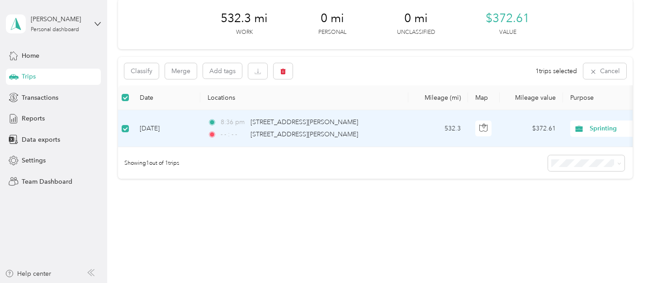
click at [379, 85] on div "Classify Merge Add tags 1 trips selected Cancel" at bounding box center [375, 71] width 514 height 28
click at [37, 119] on span "Reports" at bounding box center [33, 118] width 23 height 9
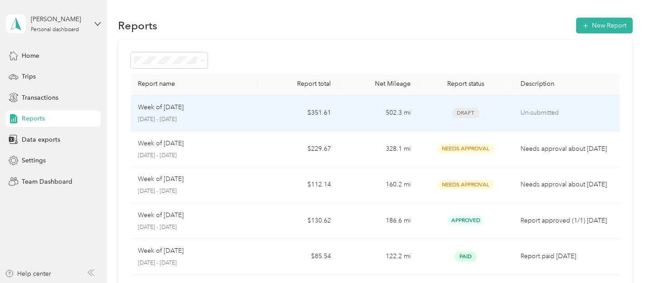
click at [568, 115] on p "Un-submitted" at bounding box center [566, 113] width 92 height 10
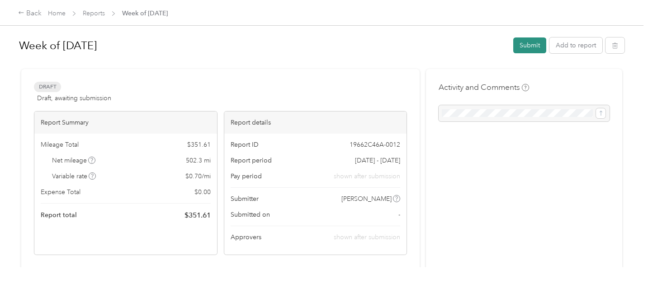
click at [521, 47] on button "Submit" at bounding box center [529, 46] width 33 height 16
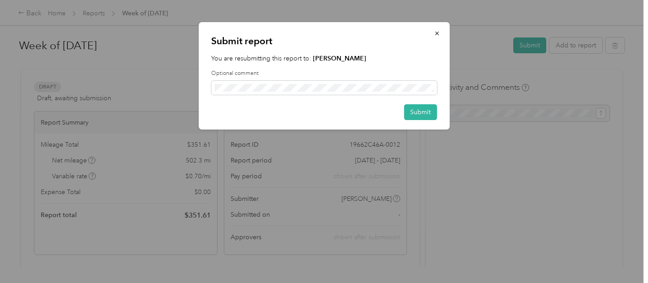
click at [367, 63] on p "You are resubmitting this report to: Forrest Barker" at bounding box center [324, 58] width 226 height 9
click at [437, 33] on icon "button" at bounding box center [437, 33] width 6 height 6
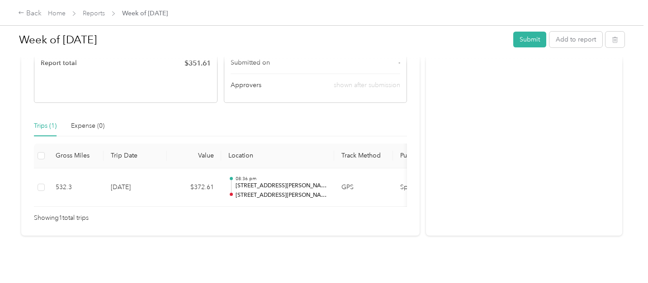
scroll to position [164, 0]
click at [532, 38] on button "Submit" at bounding box center [529, 40] width 33 height 16
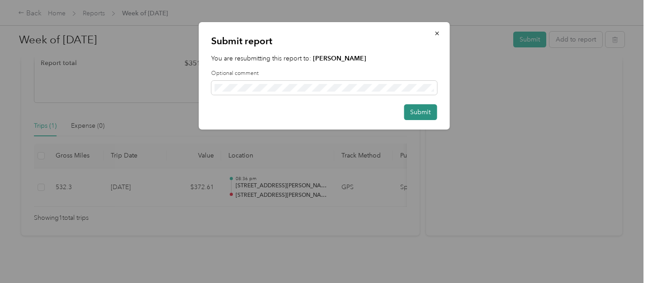
click at [412, 113] on button "Submit" at bounding box center [420, 112] width 33 height 16
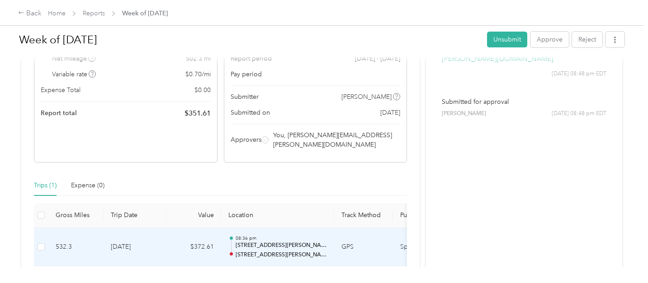
scroll to position [11, 0]
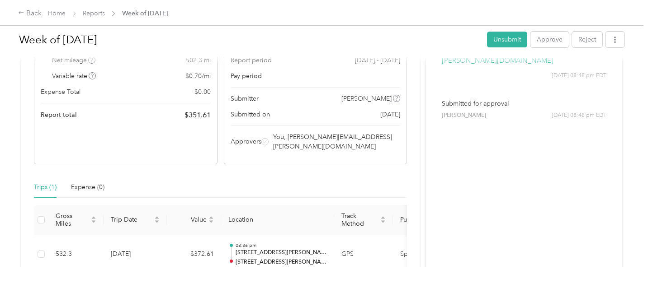
scroll to position [171, 0]
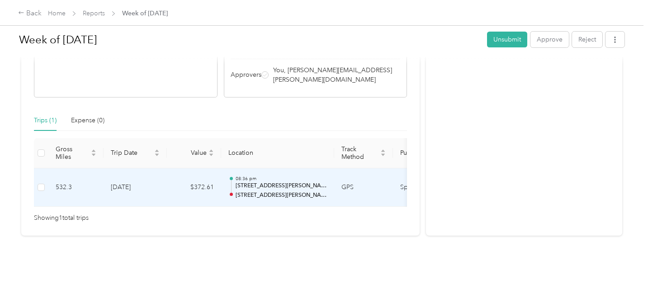
click at [317, 192] on p "[STREET_ADDRESS][PERSON_NAME]" at bounding box center [281, 196] width 91 height 8
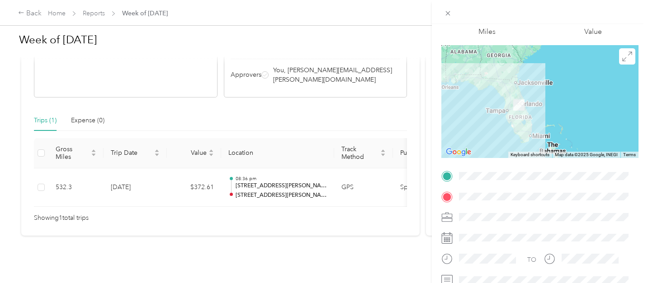
scroll to position [0, 0]
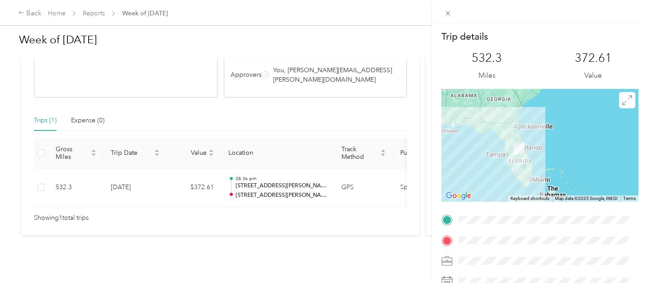
click at [99, 13] on div "Trip details This trip cannot be edited because it is either under review, appr…" at bounding box center [324, 141] width 648 height 283
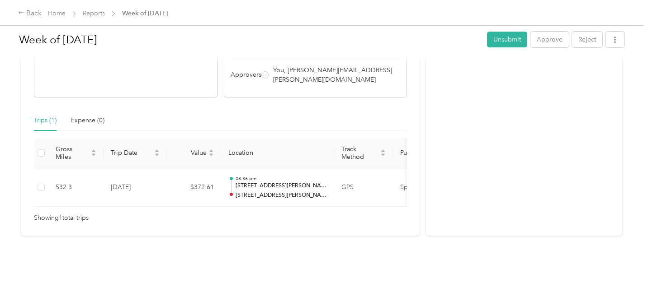
click at [89, 15] on link "Reports" at bounding box center [94, 13] width 22 height 8
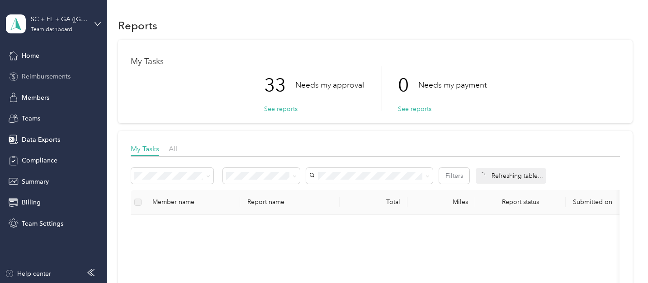
click at [33, 76] on span "Reimbursements" at bounding box center [46, 76] width 49 height 9
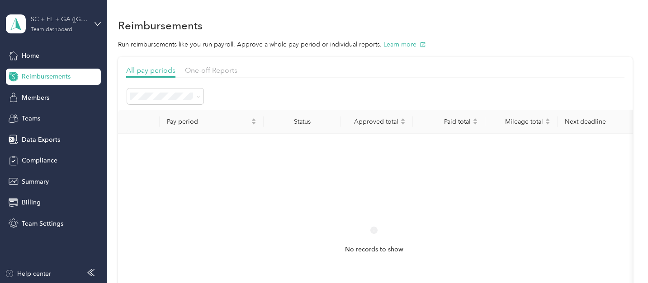
click at [49, 30] on div "Team dashboard" at bounding box center [52, 29] width 42 height 5
click at [47, 71] on div "Team dashboard" at bounding box center [39, 72] width 50 height 9
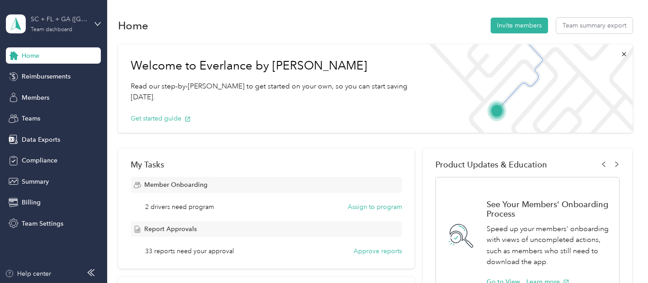
click at [54, 28] on div "Team dashboard" at bounding box center [52, 29] width 42 height 5
click at [55, 94] on div "Personal dashboard" at bounding box center [42, 94] width 57 height 9
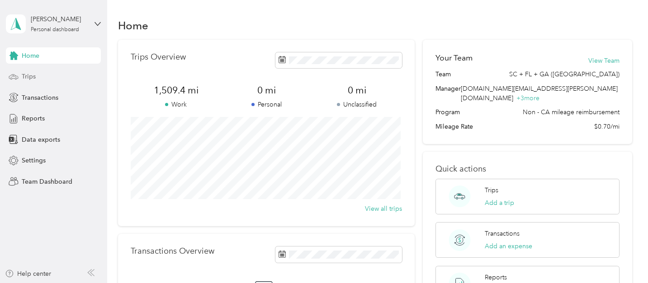
click at [53, 82] on div "Trips" at bounding box center [53, 77] width 95 height 16
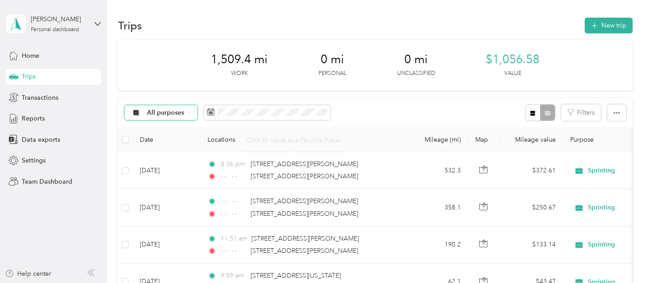
click at [176, 113] on span "All purposes" at bounding box center [166, 113] width 38 height 6
click at [169, 162] on span "Sprinting" at bounding box center [169, 160] width 44 height 9
